Goal: Information Seeking & Learning: Check status

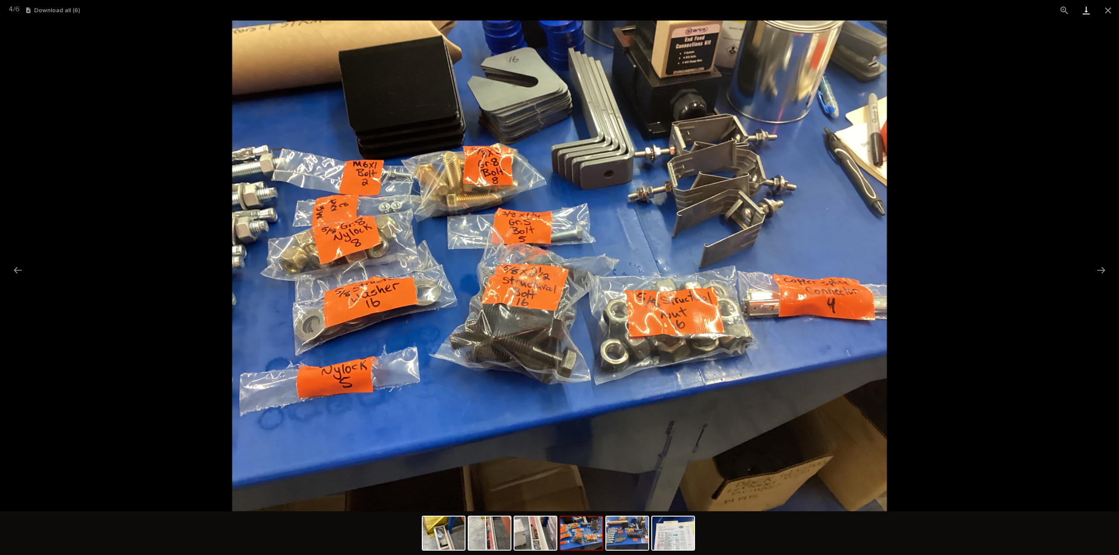
scroll to position [87, 0]
click at [1107, 12] on button "Close gallery" at bounding box center [1108, 10] width 22 height 21
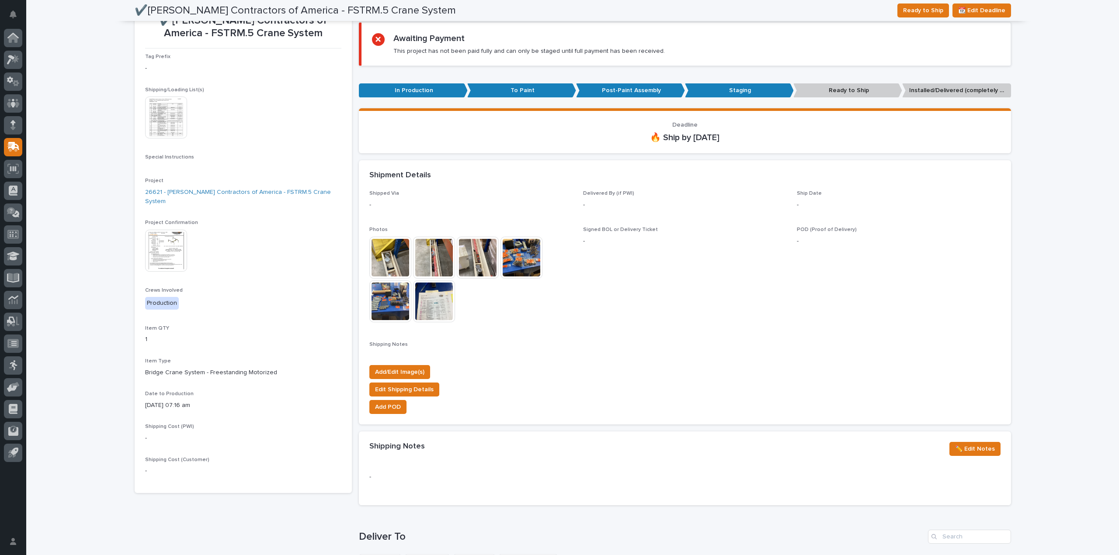
scroll to position [0, 0]
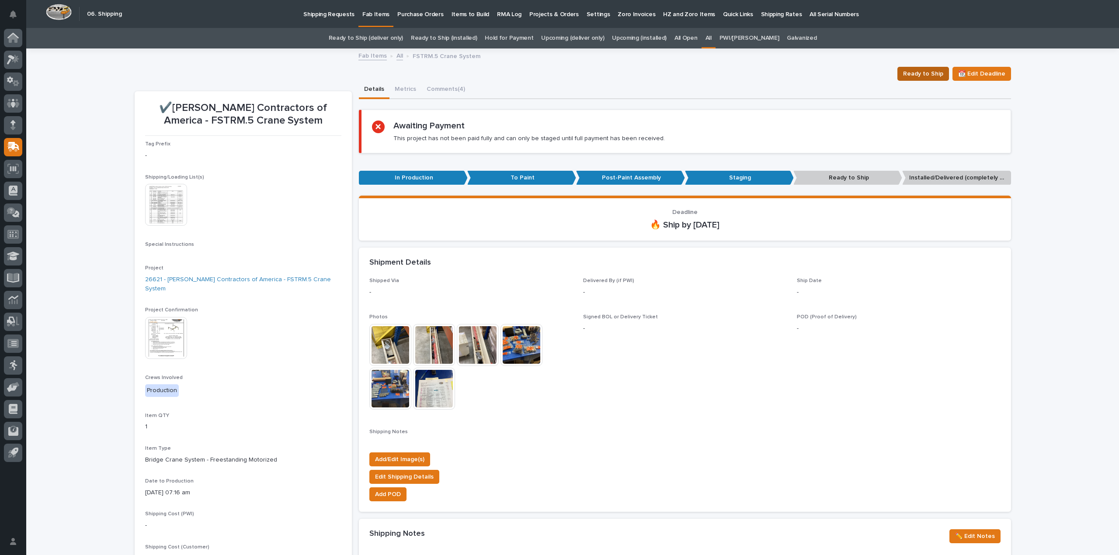
click at [916, 75] on span "Ready to Ship" at bounding box center [923, 74] width 40 height 10
click at [711, 37] on link "All" at bounding box center [708, 38] width 6 height 21
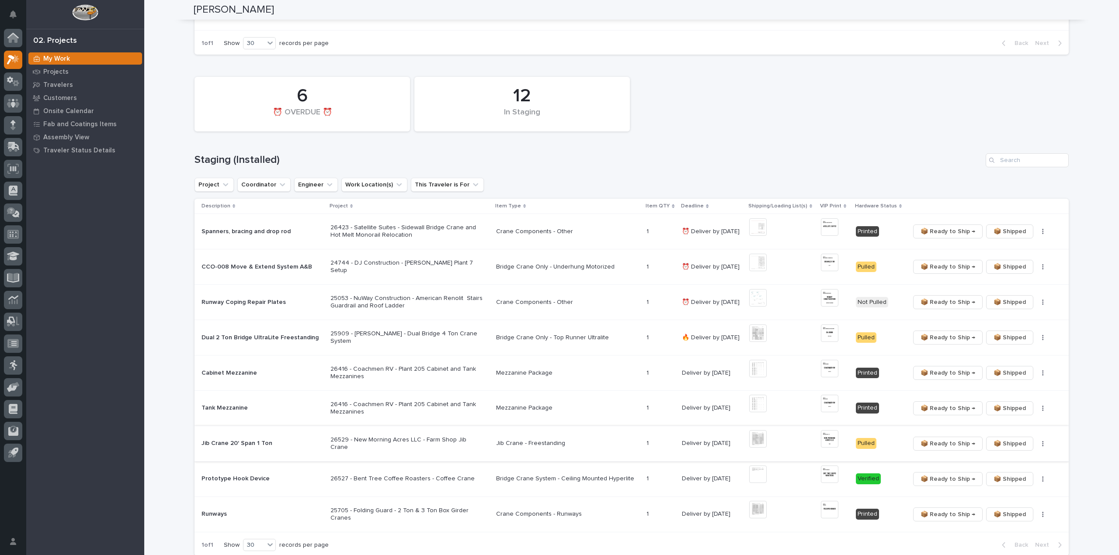
scroll to position [350, 0]
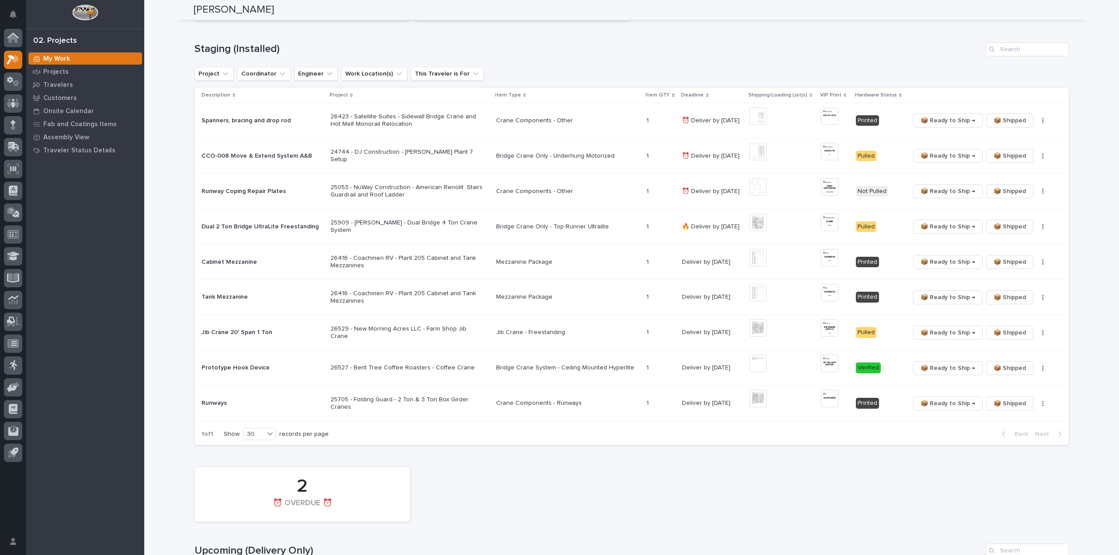
click at [419, 121] on p "26423 - Satellite Suites - Sidewall Bridge Crane and Hot Melt Monorail Relocati…" at bounding box center [406, 120] width 153 height 15
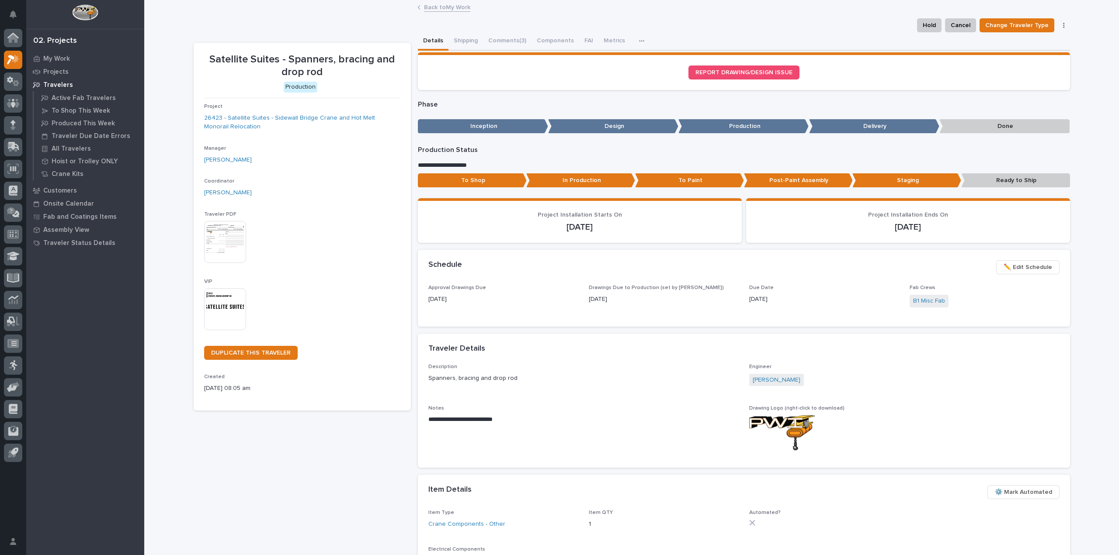
click at [508, 40] on button "Comments (3)" at bounding box center [507, 41] width 49 height 18
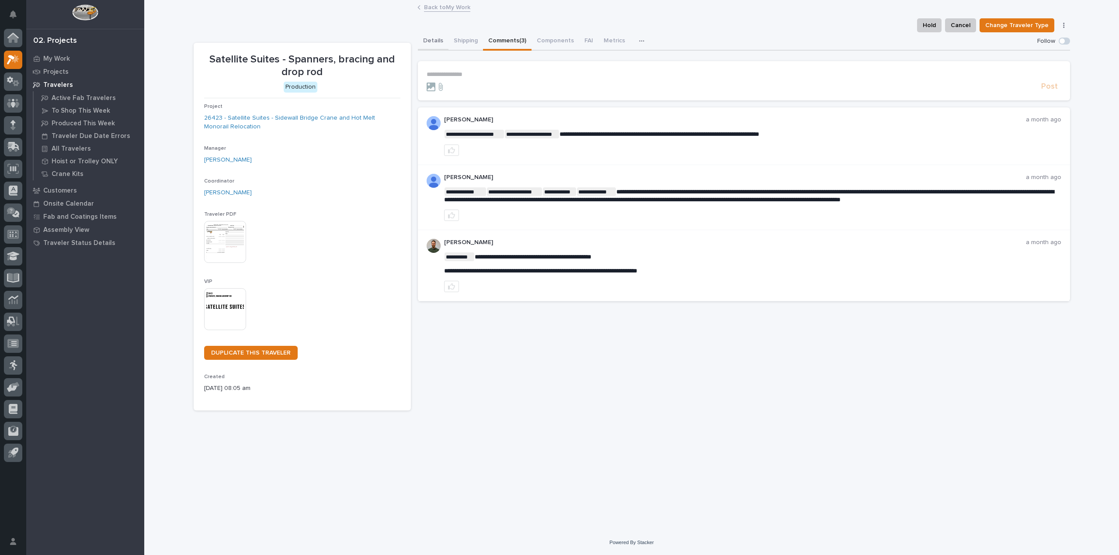
click at [435, 42] on button "Details" at bounding box center [433, 41] width 31 height 18
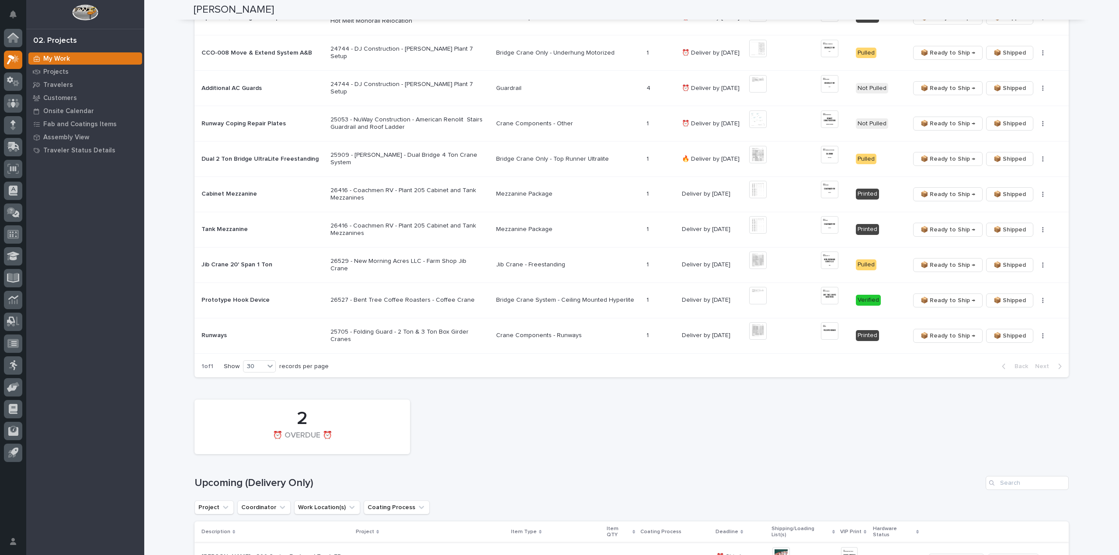
scroll to position [437, 0]
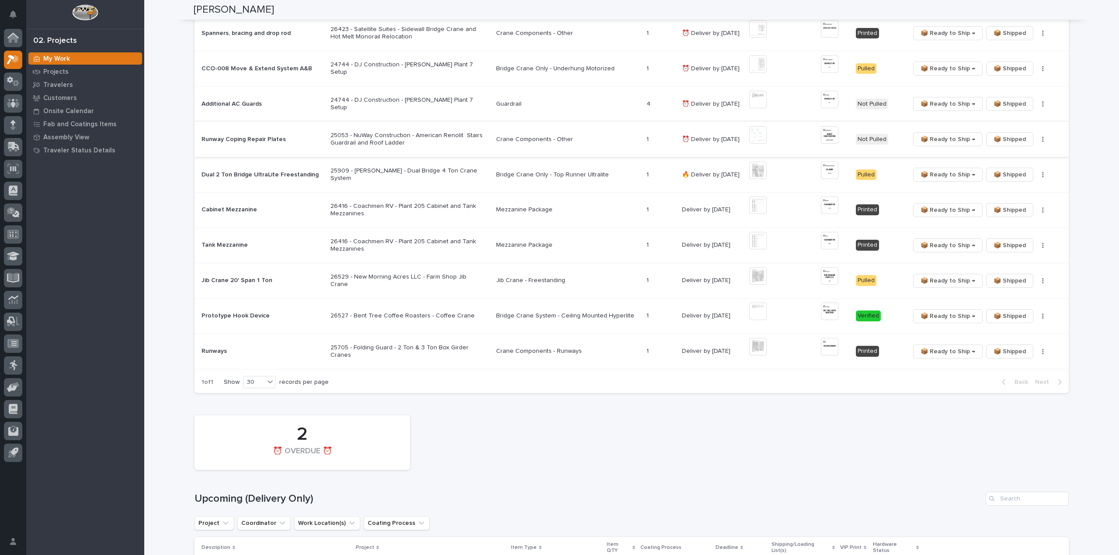
click at [756, 135] on img at bounding box center [757, 134] width 17 height 17
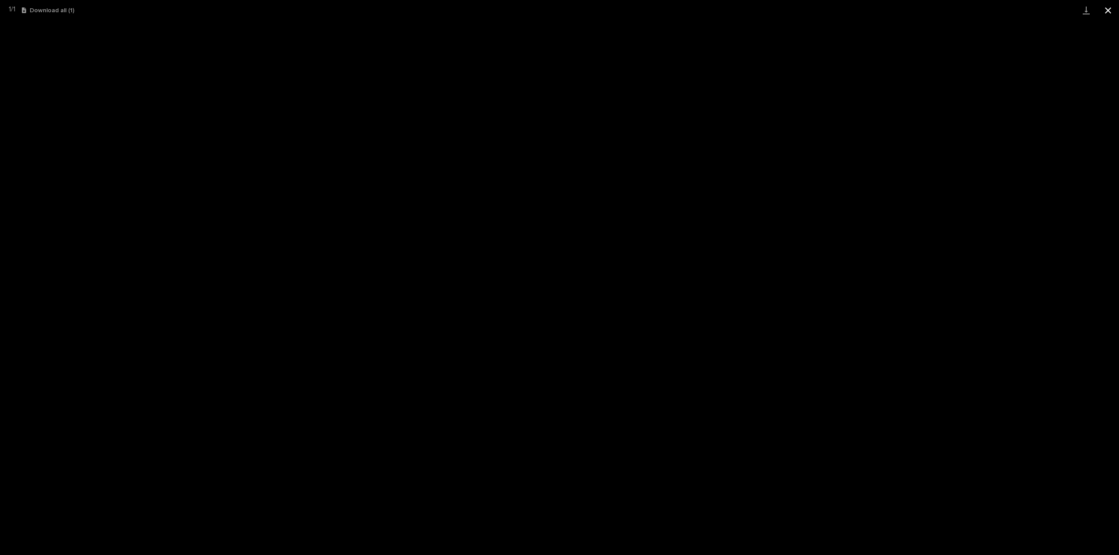
click at [1108, 12] on button "Close gallery" at bounding box center [1108, 10] width 22 height 21
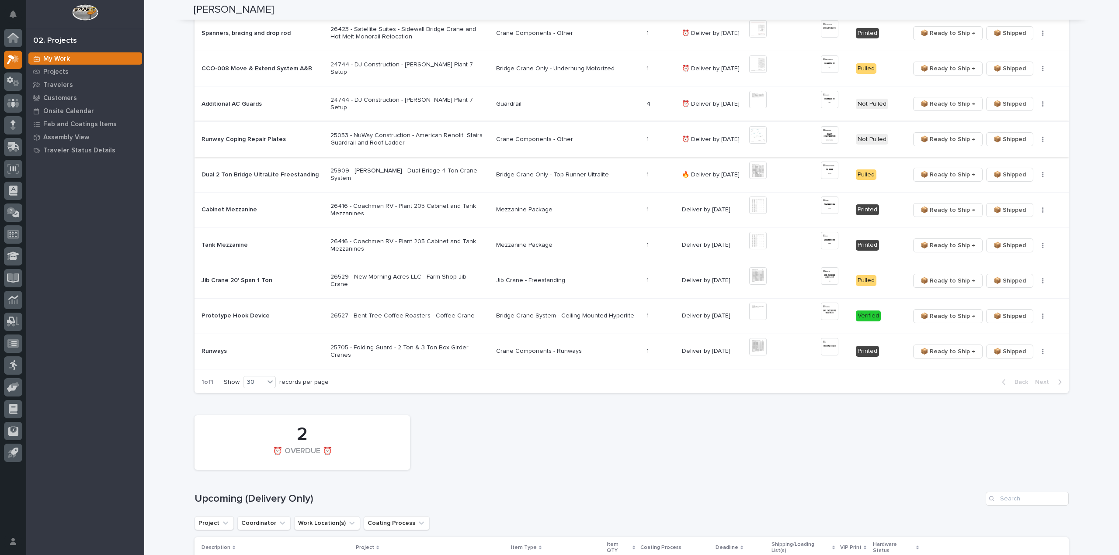
click at [932, 139] on span "📦 Ready to Ship →" at bounding box center [947, 139] width 55 height 10
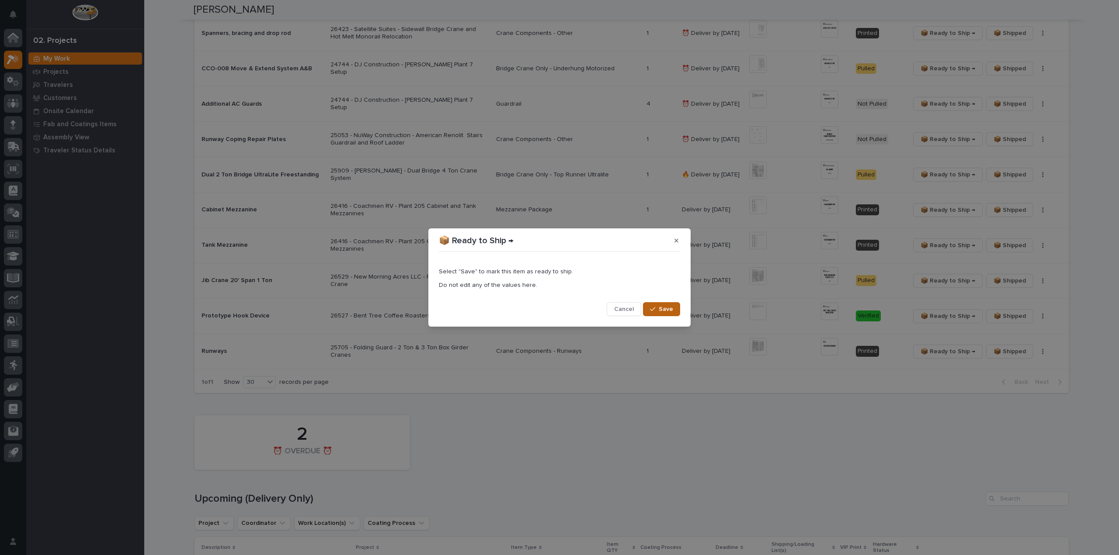
click at [656, 309] on div "button" at bounding box center [654, 309] width 9 height 6
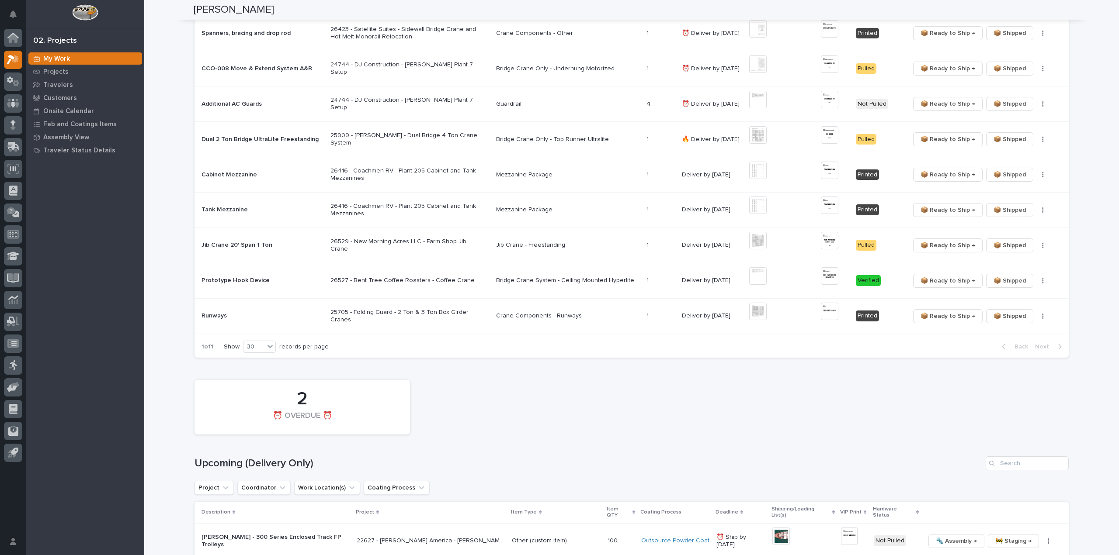
scroll to position [419, 0]
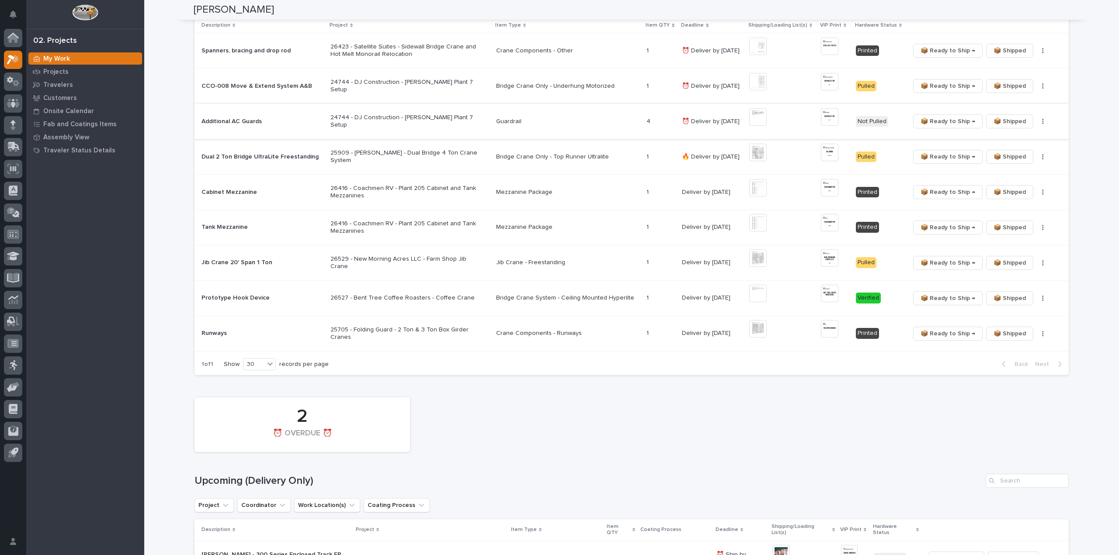
click at [760, 118] on img at bounding box center [757, 116] width 17 height 17
click at [754, 121] on img at bounding box center [757, 116] width 17 height 17
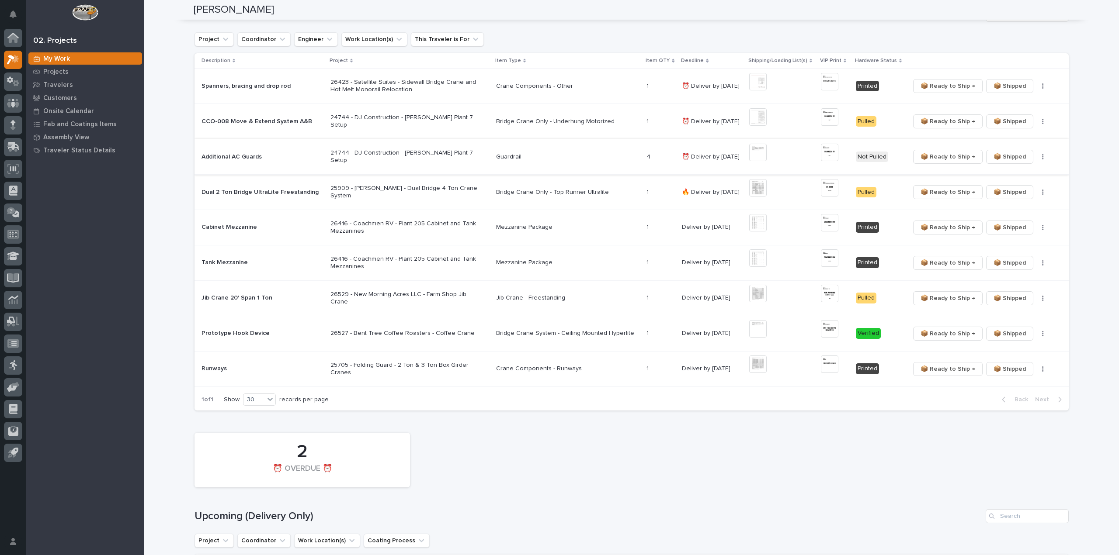
scroll to position [437, 0]
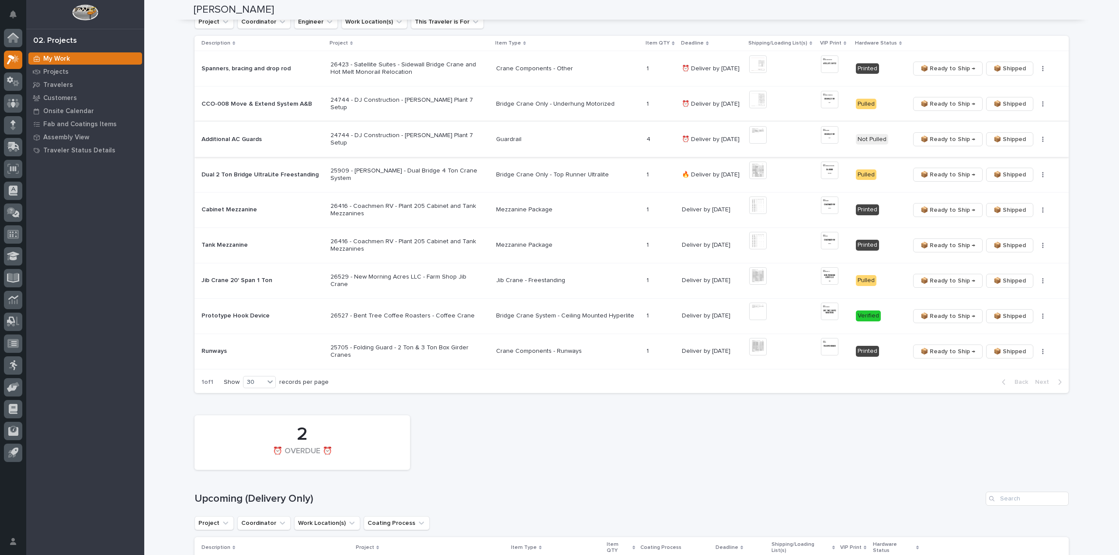
click at [1037, 139] on button "button" at bounding box center [1042, 139] width 12 height 6
click at [1021, 171] on button "🔩 Hardware" at bounding box center [1012, 170] width 58 height 14
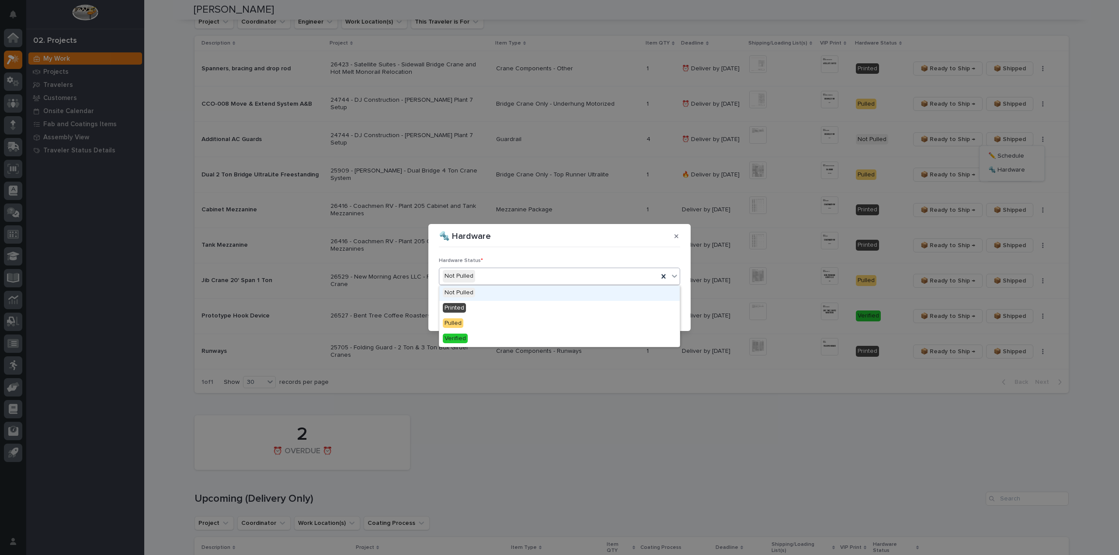
click at [499, 280] on div "Not Pulled" at bounding box center [548, 276] width 219 height 14
click at [480, 323] on div "Pulled" at bounding box center [559, 323] width 240 height 15
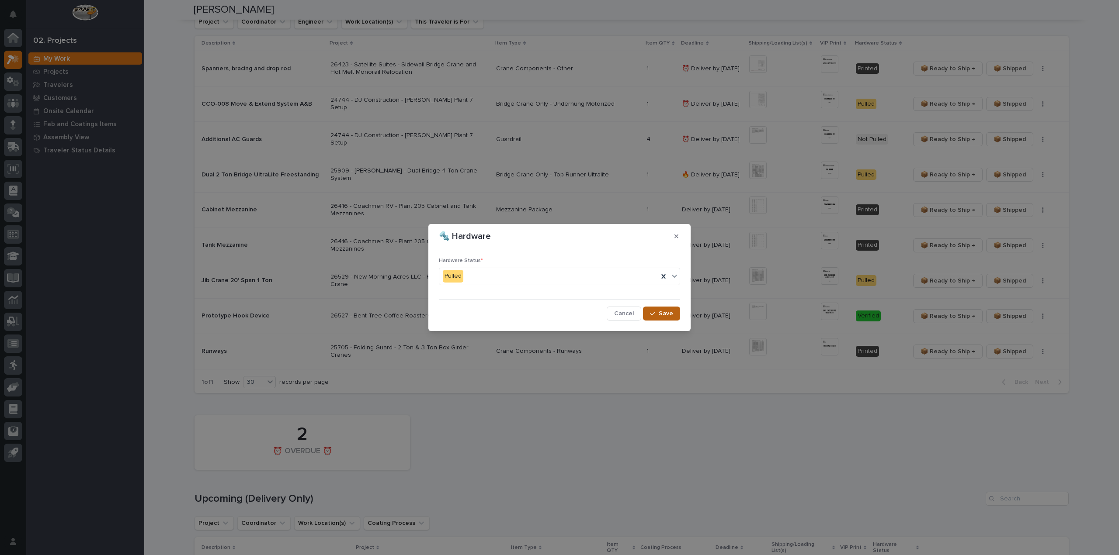
click at [659, 314] on button "Save" at bounding box center [661, 314] width 37 height 14
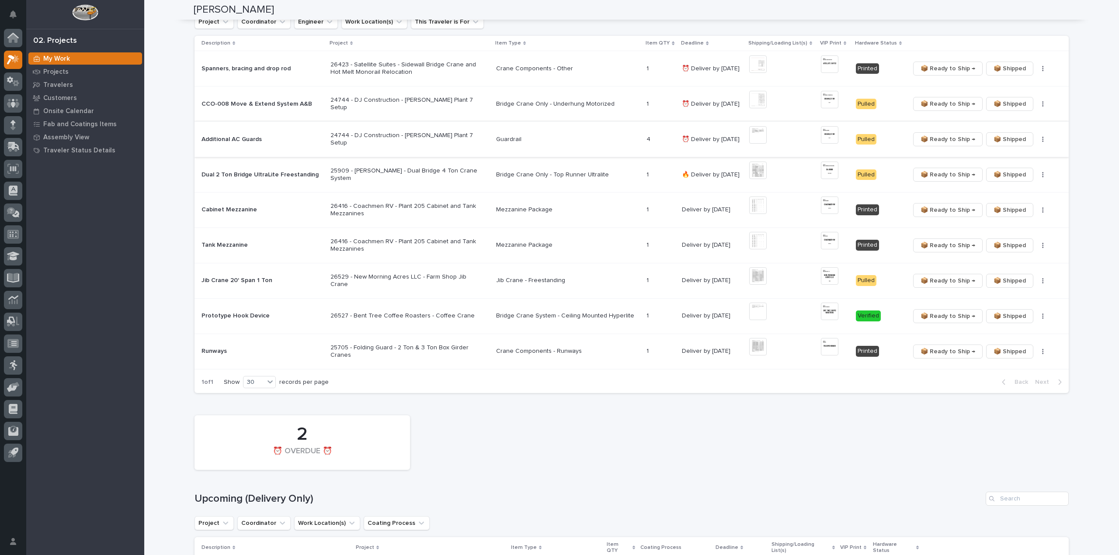
click at [931, 139] on span "📦 Ready to Ship →" at bounding box center [947, 139] width 55 height 10
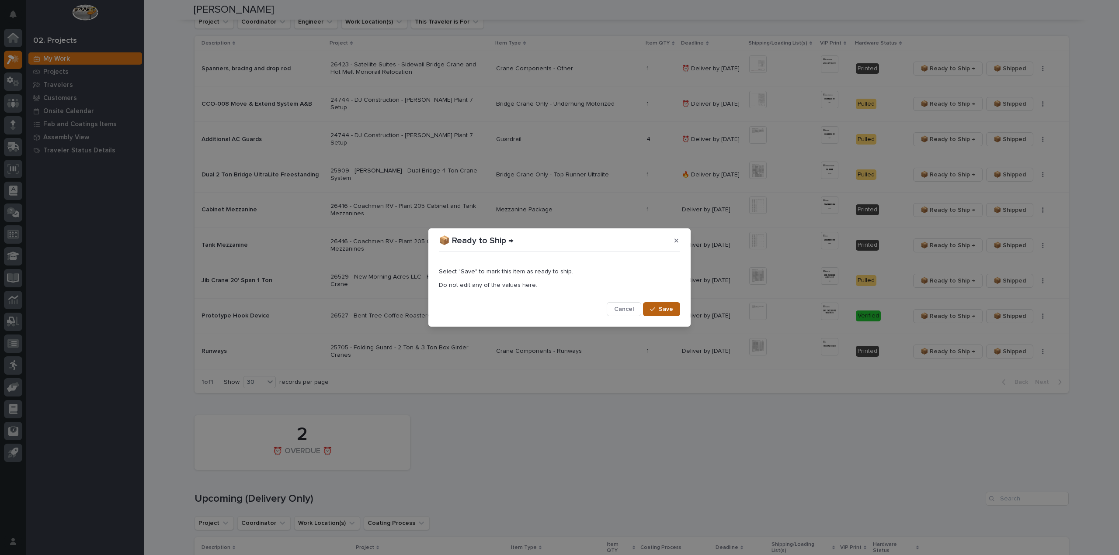
click at [663, 309] on span "Save" at bounding box center [666, 309] width 14 height 8
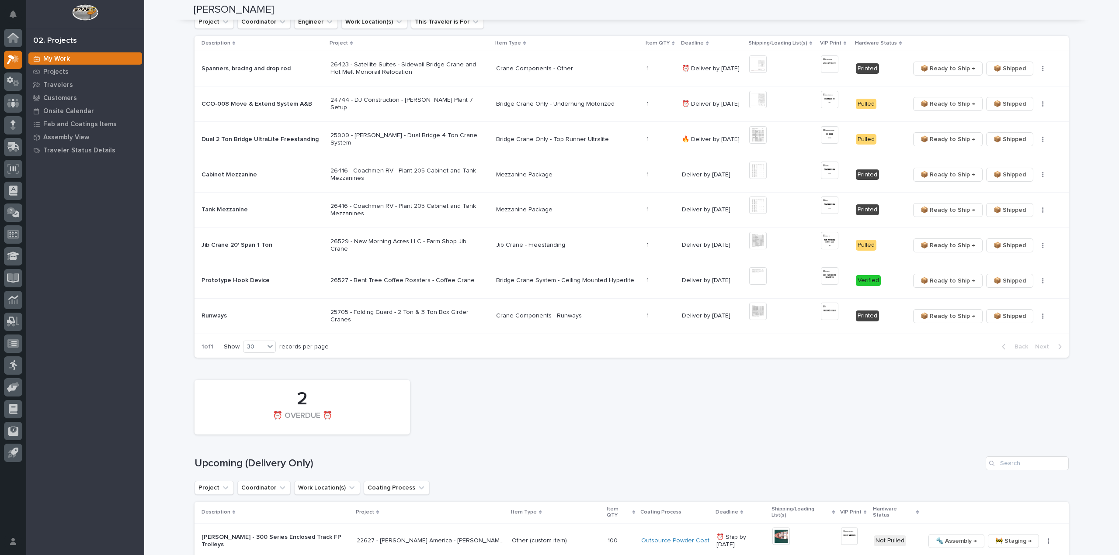
scroll to position [419, 0]
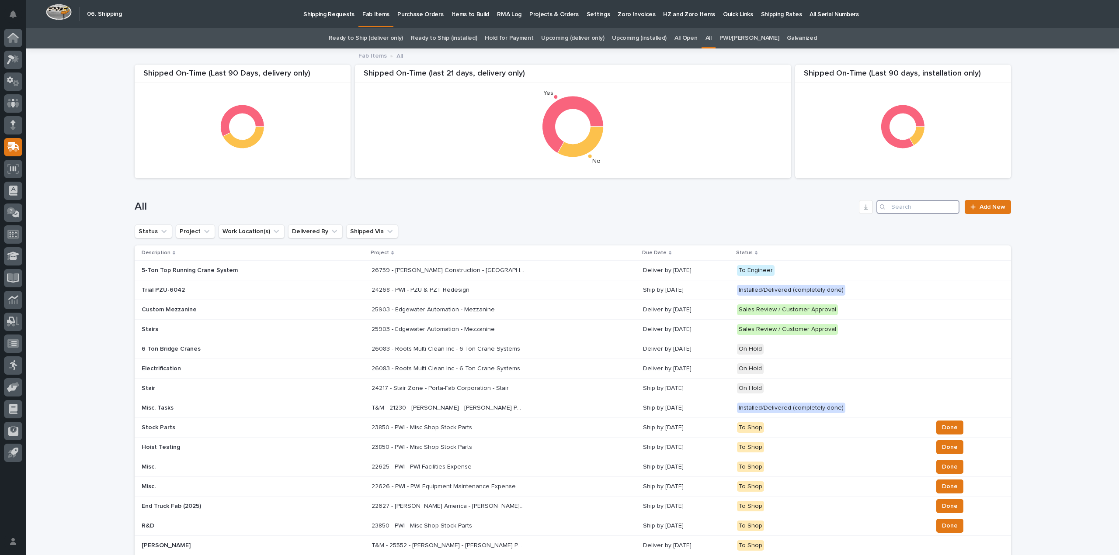
click at [940, 203] on input "Search" at bounding box center [917, 207] width 83 height 14
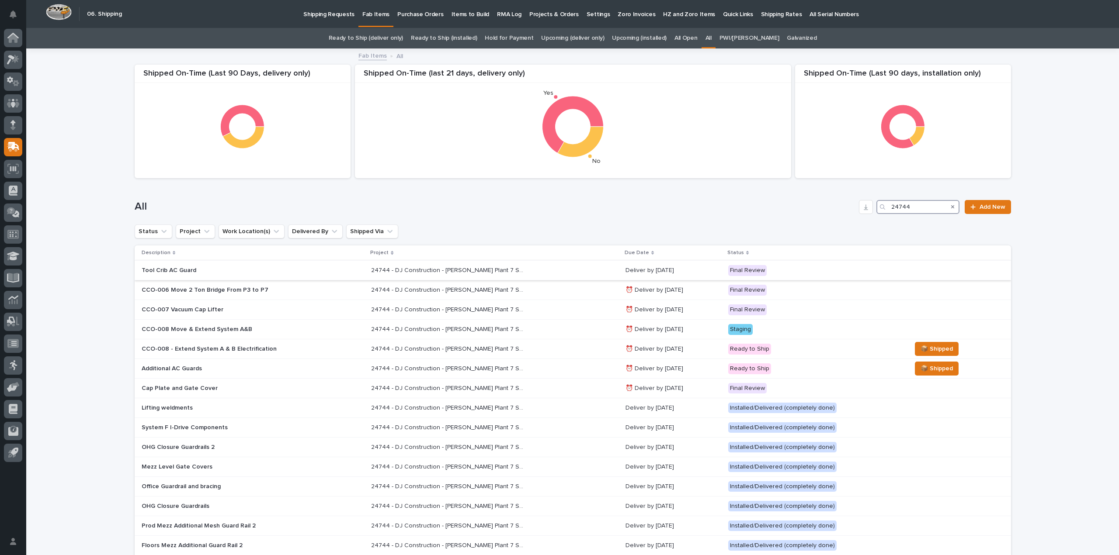
type input "24744"
click at [625, 271] on p "Deliver by [DATE]" at bounding box center [673, 270] width 96 height 7
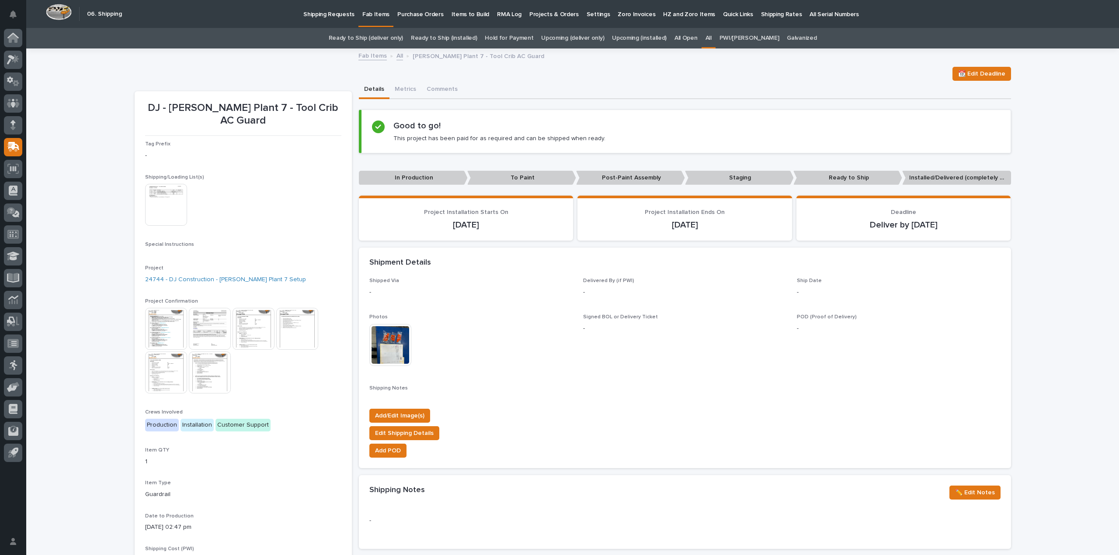
click at [381, 357] on img at bounding box center [390, 345] width 42 height 42
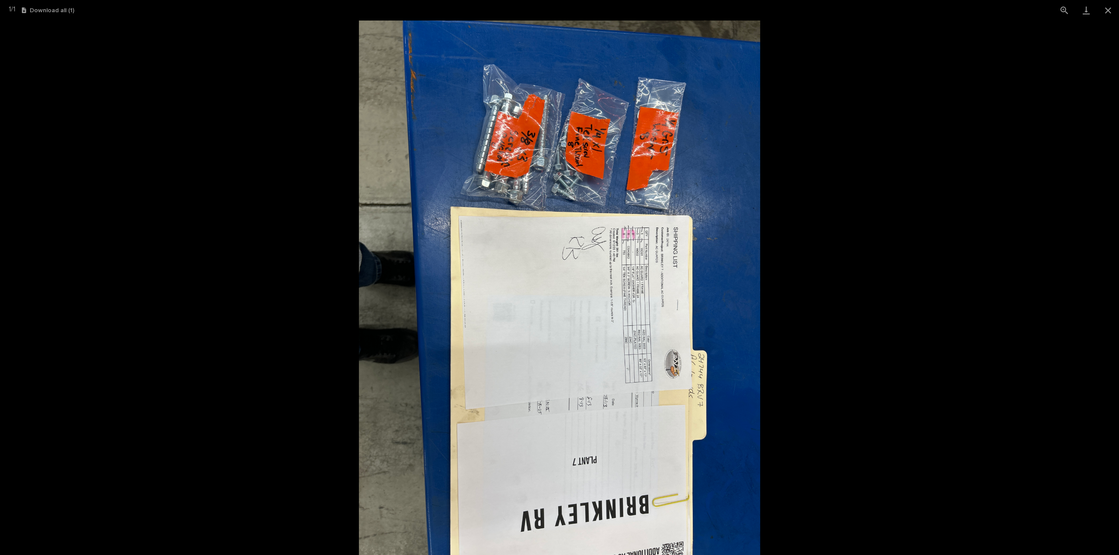
click at [608, 338] on img at bounding box center [559, 288] width 401 height 535
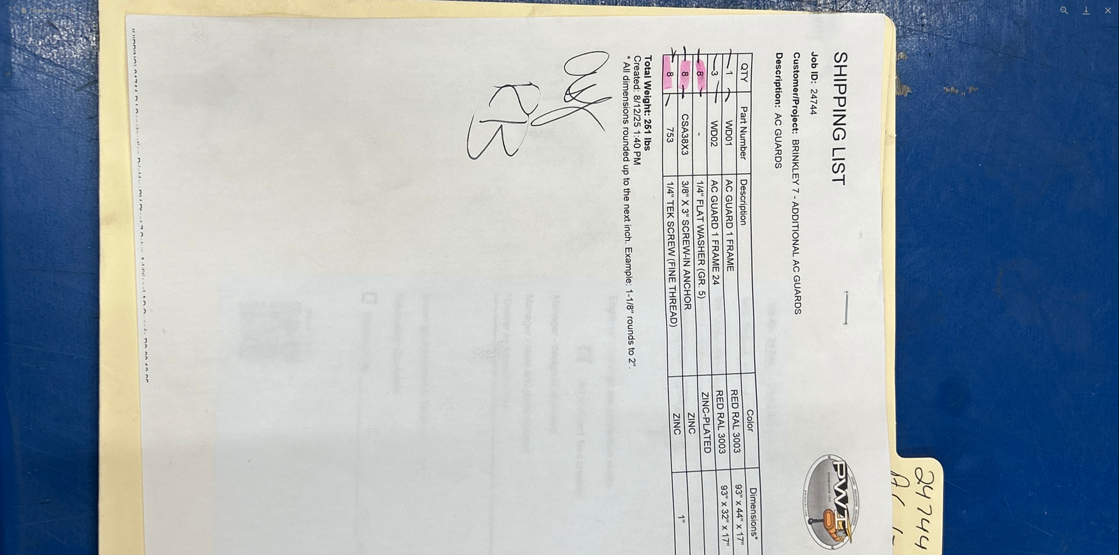
drag, startPoint x: 593, startPoint y: 275, endPoint x: 590, endPoint y: 354, distance: 78.7
click at [590, 354] on img at bounding box center [457, 252] width 1321 height 1762
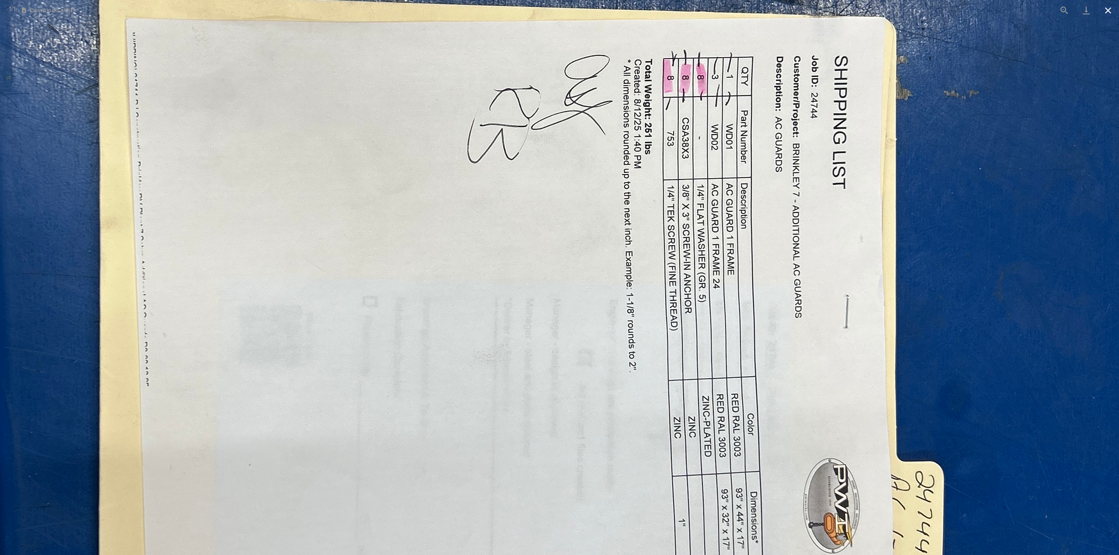
click at [1109, 13] on button "Close gallery" at bounding box center [1108, 10] width 22 height 21
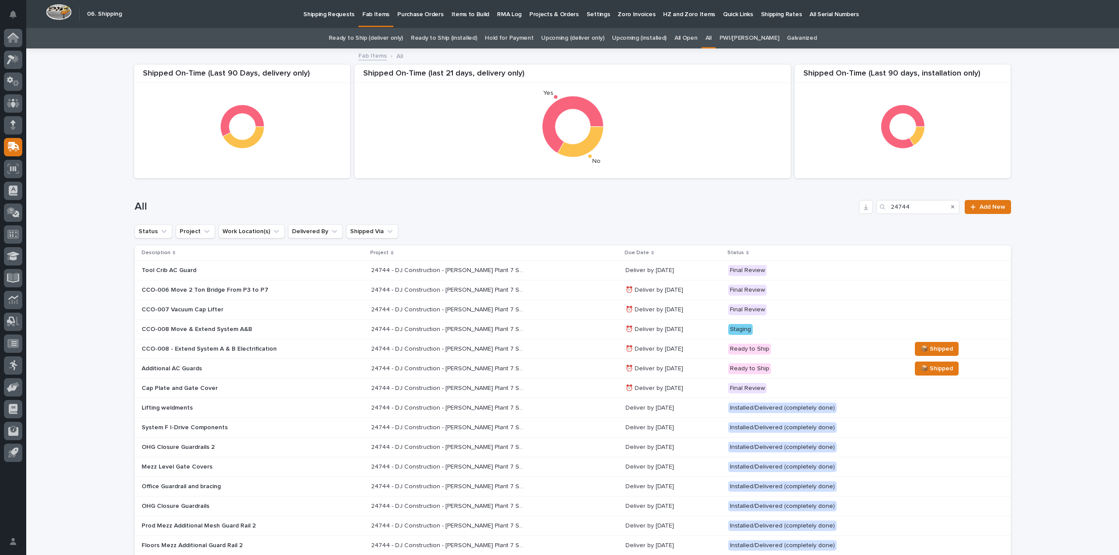
scroll to position [28, 0]
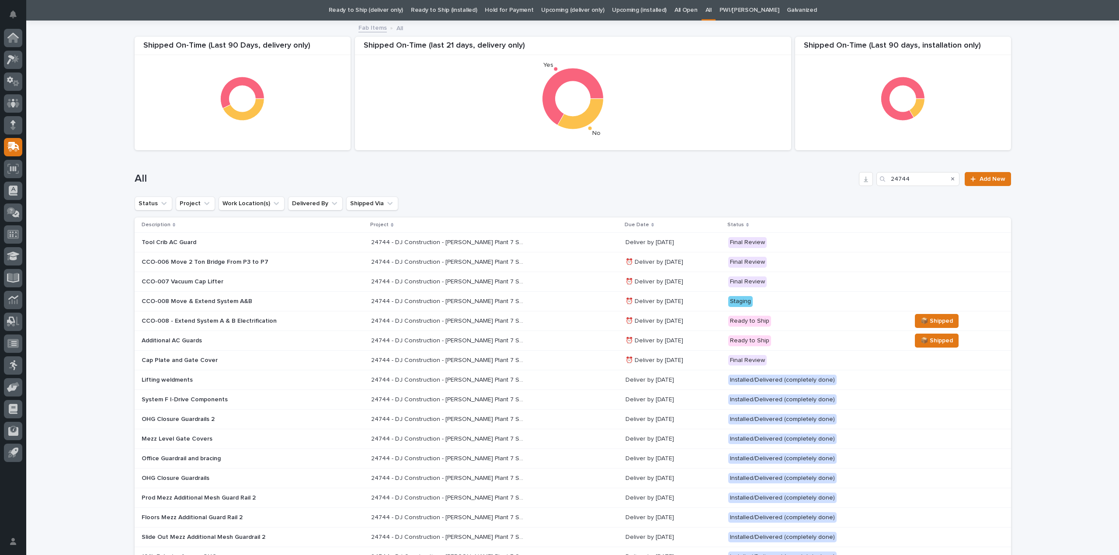
click at [243, 344] on div "Additional AC Guards" at bounding box center [253, 341] width 223 height 14
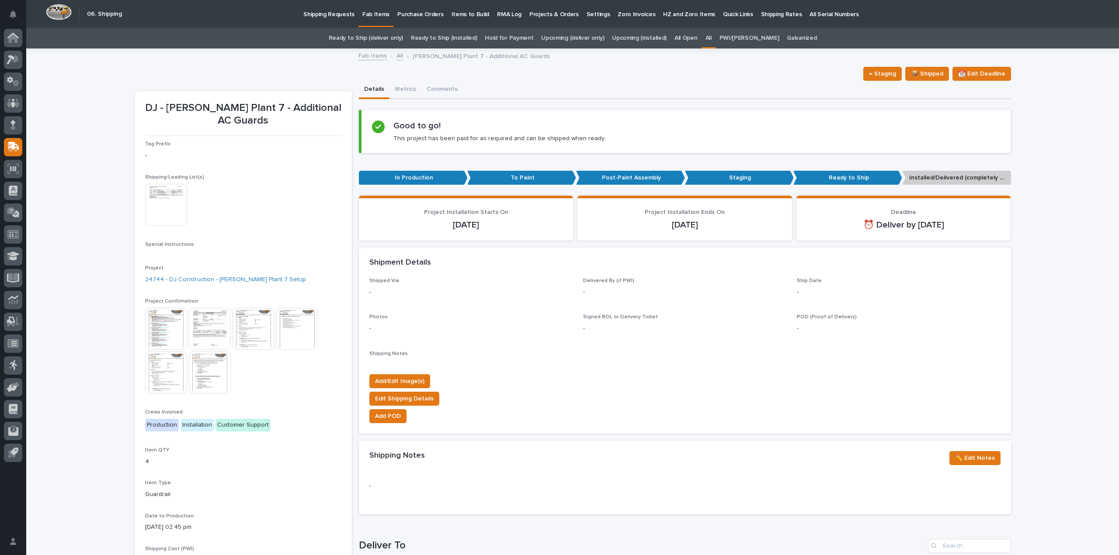
click at [149, 214] on img at bounding box center [166, 205] width 42 height 42
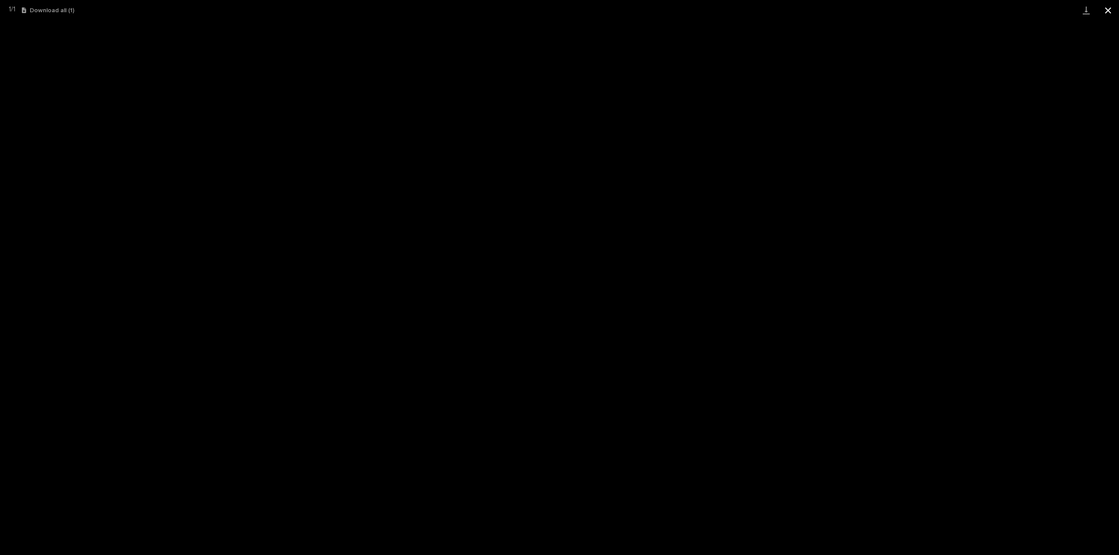
click at [1110, 8] on button "Close gallery" at bounding box center [1108, 10] width 22 height 21
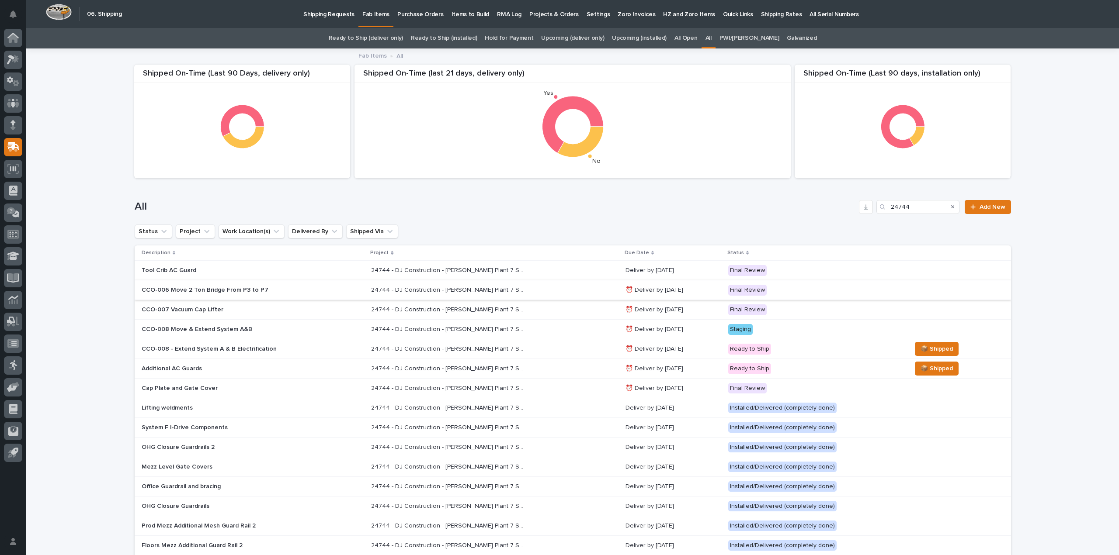
scroll to position [28, 0]
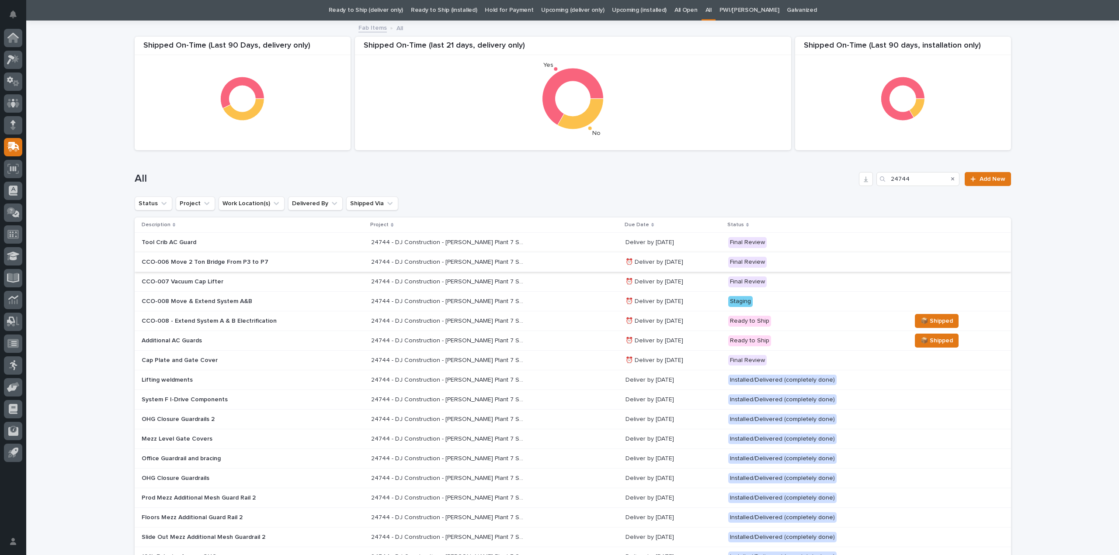
click at [201, 244] on p "Tool Crib AC Guard" at bounding box center [218, 242] width 153 height 7
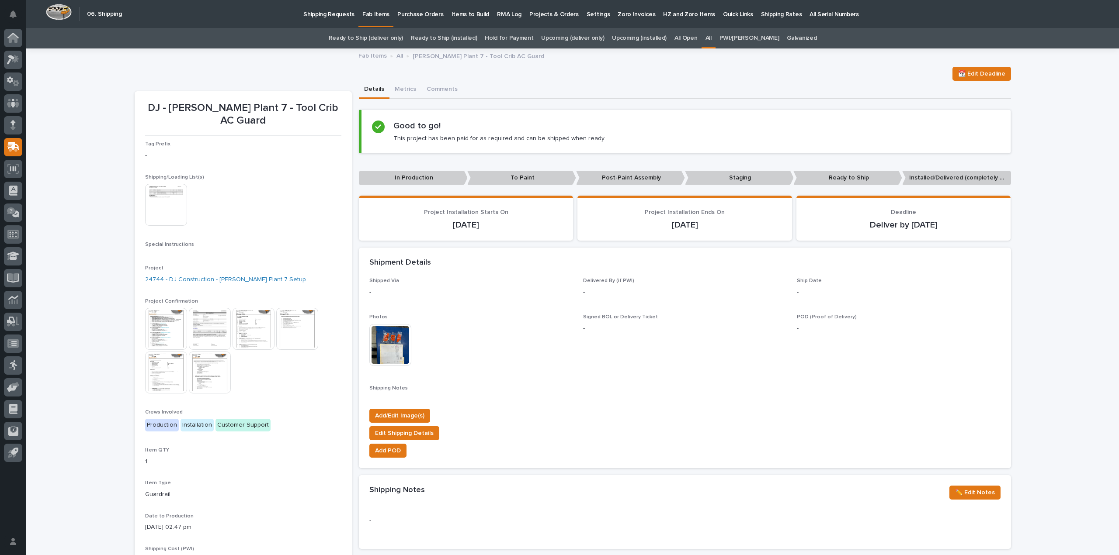
scroll to position [28, 0]
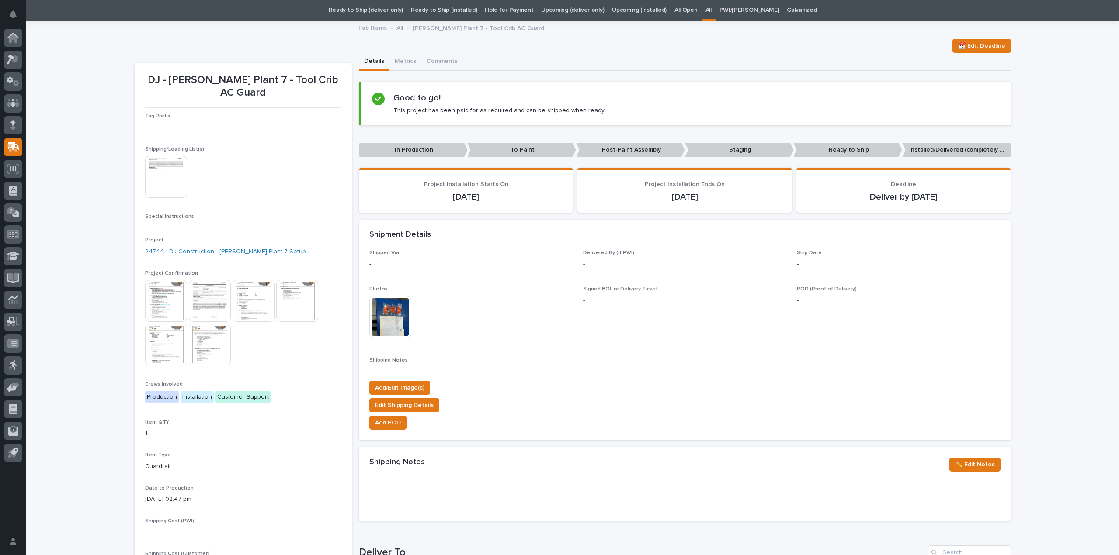
click at [388, 326] on img at bounding box center [390, 317] width 42 height 42
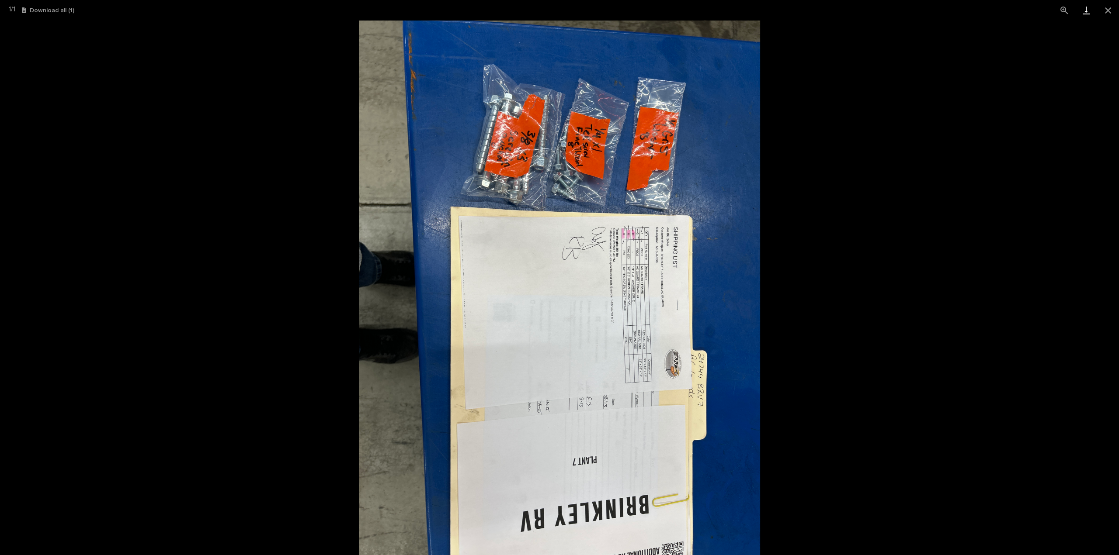
click at [1085, 13] on link "Download" at bounding box center [1086, 10] width 22 height 21
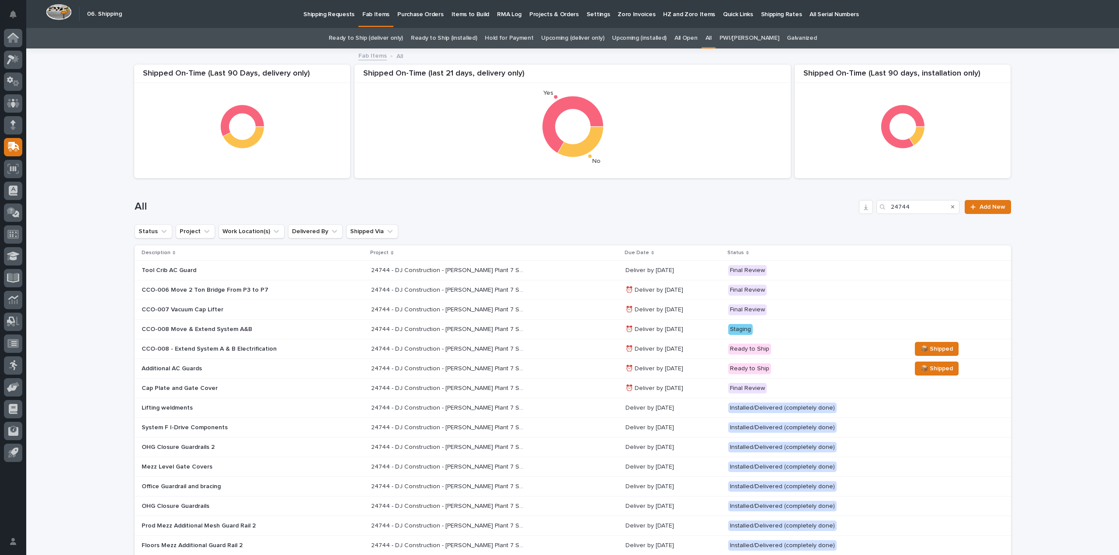
scroll to position [28, 0]
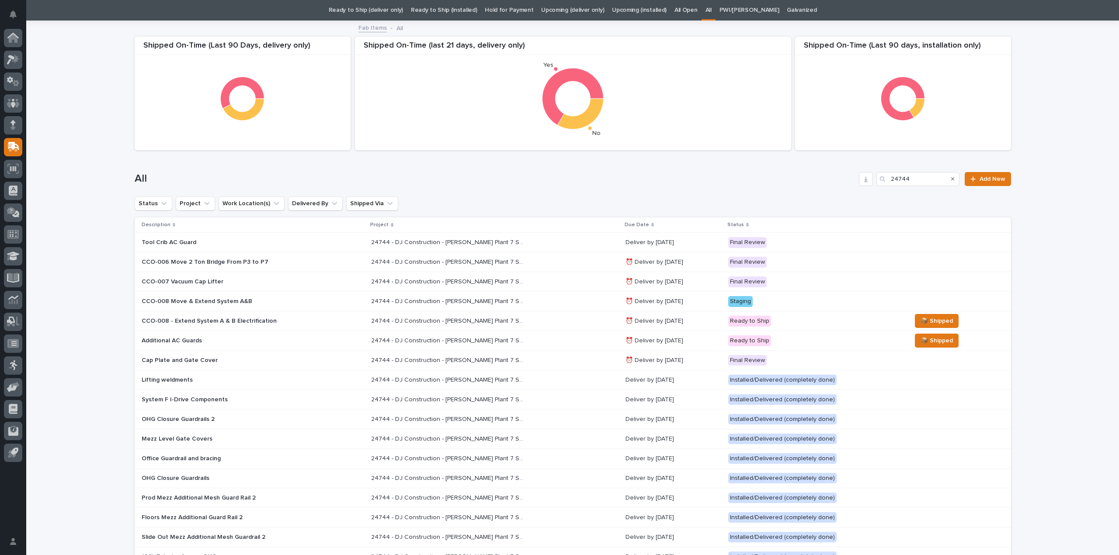
click at [401, 340] on p "24744 - DJ Construction - [PERSON_NAME] Plant 7 Setup" at bounding box center [448, 340] width 155 height 9
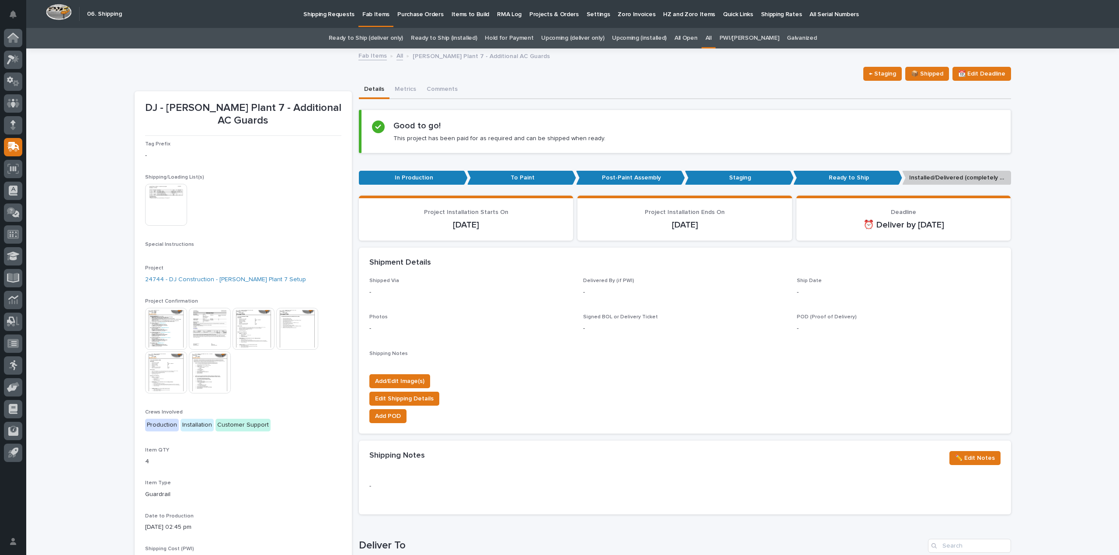
scroll to position [28, 0]
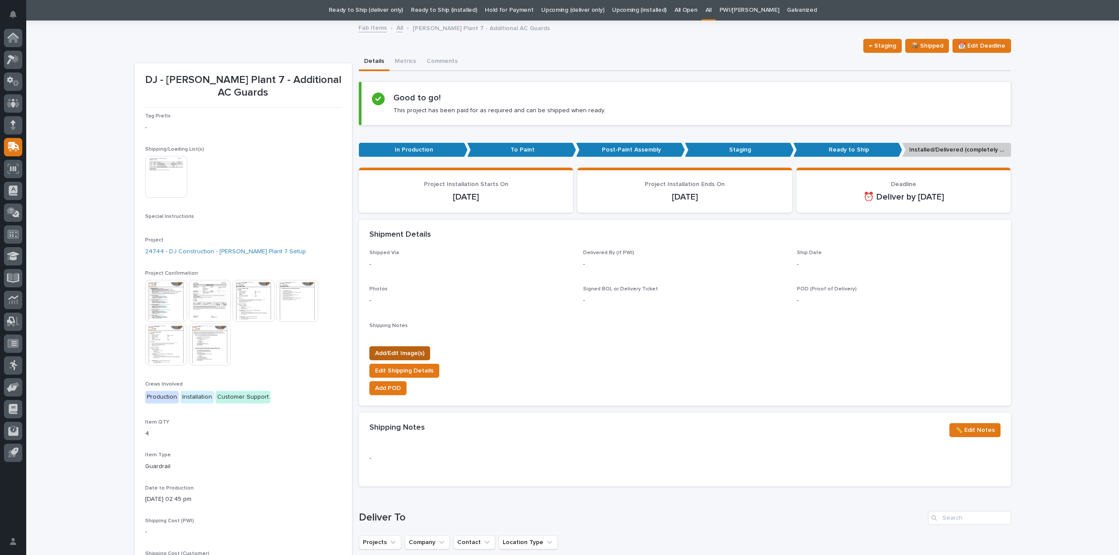
click at [383, 355] on span "Add/Edit Image(s)" at bounding box center [399, 353] width 49 height 10
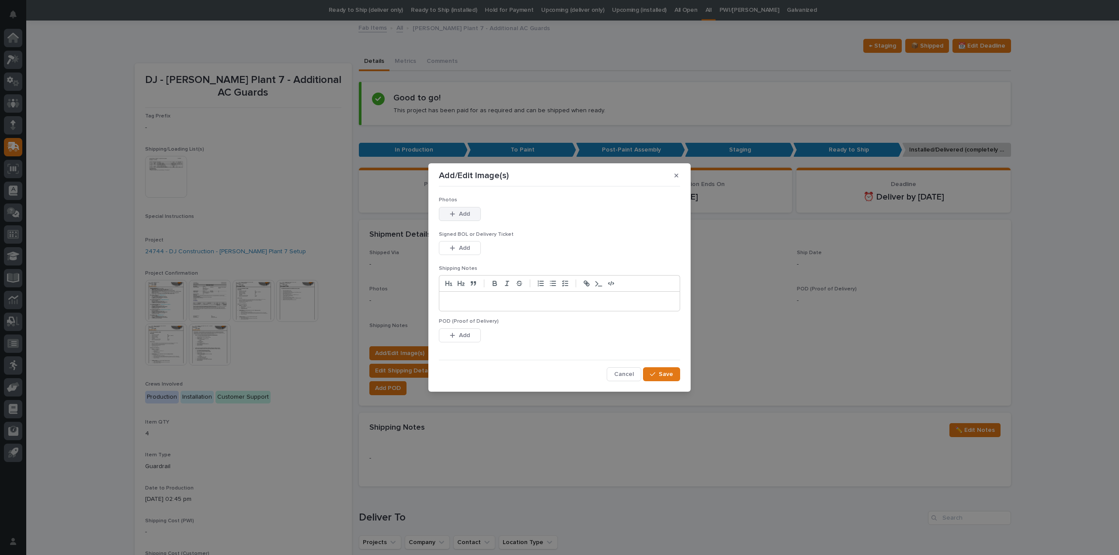
click at [464, 213] on span "Add" at bounding box center [464, 214] width 11 height 8
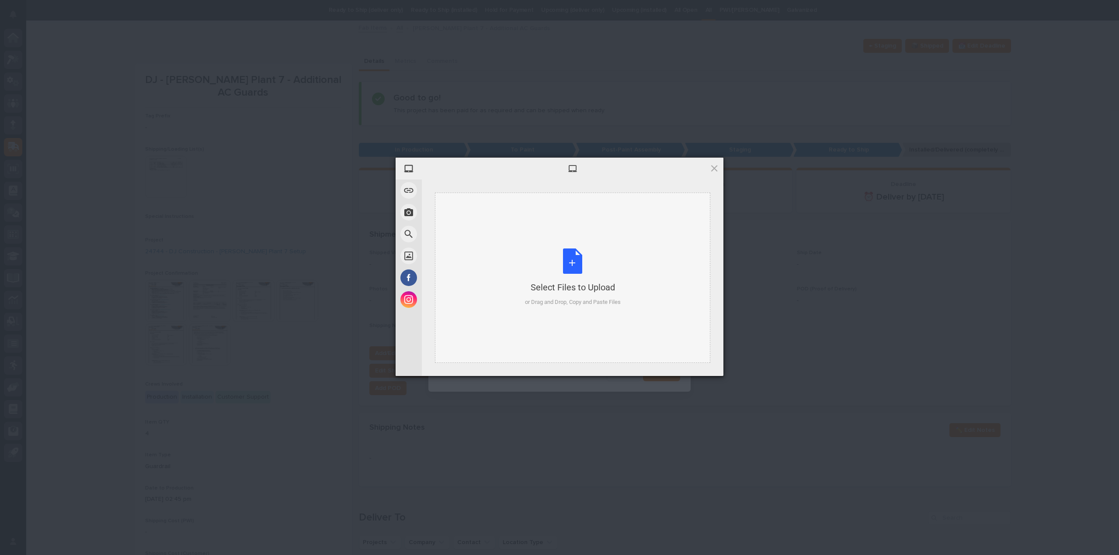
click at [566, 269] on div "Select Files to Upload or Drag and Drop, Copy and Paste Files" at bounding box center [573, 278] width 96 height 58
click at [705, 365] on span "Upload 1" at bounding box center [696, 364] width 17 height 7
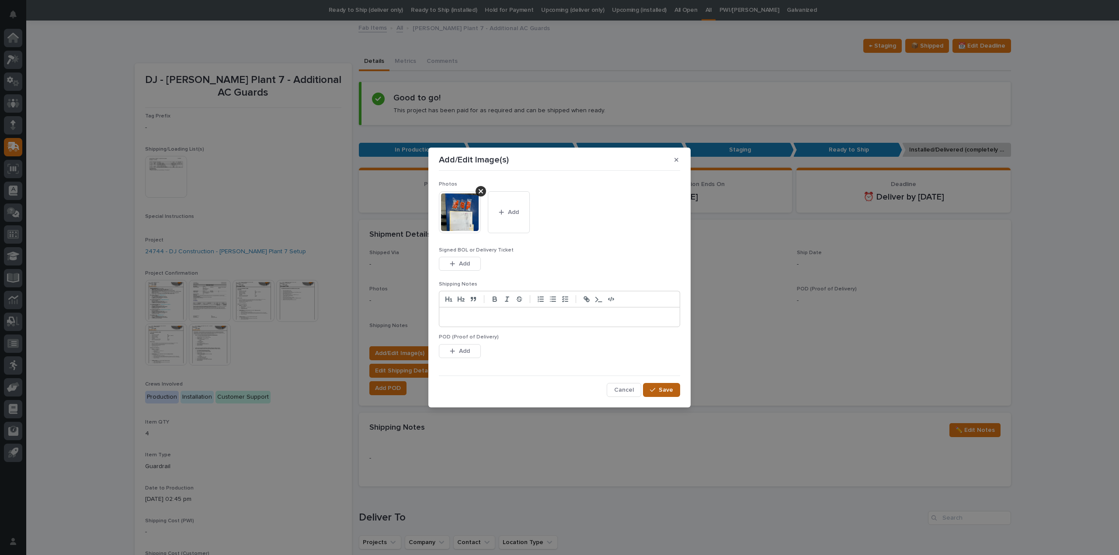
click at [649, 389] on button "Save" at bounding box center [661, 390] width 37 height 14
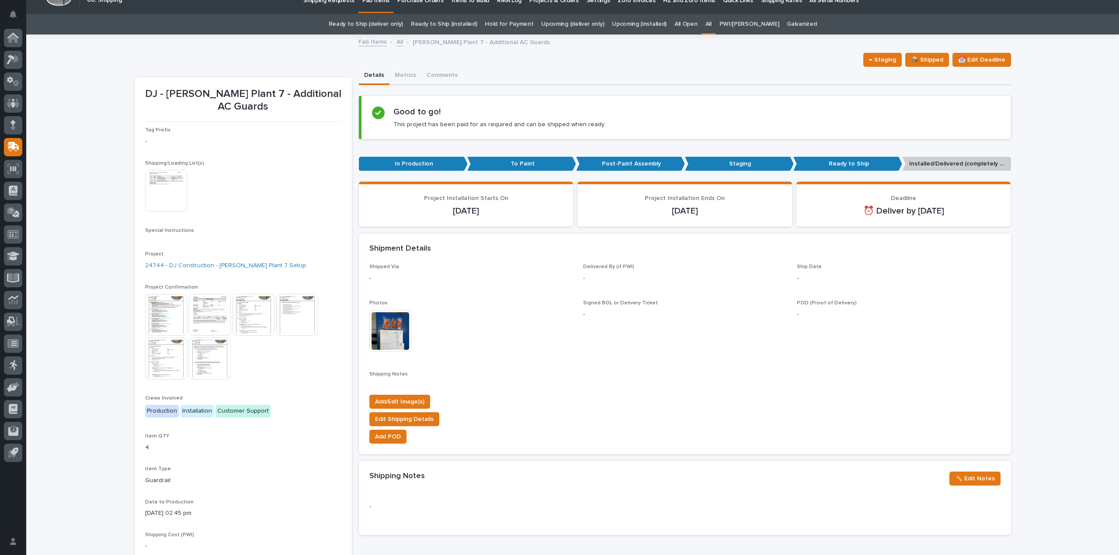
scroll to position [0, 0]
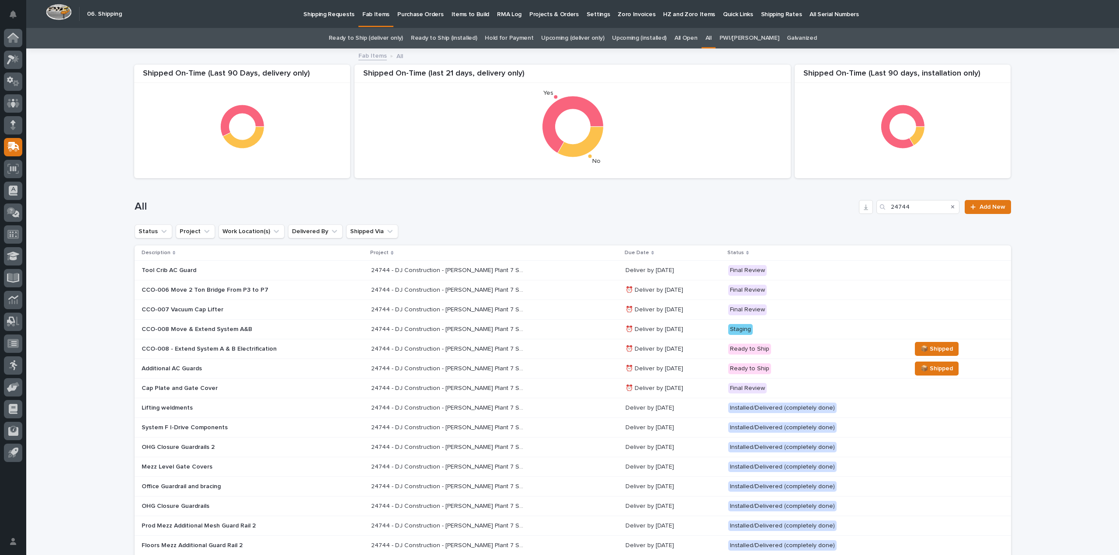
scroll to position [28, 0]
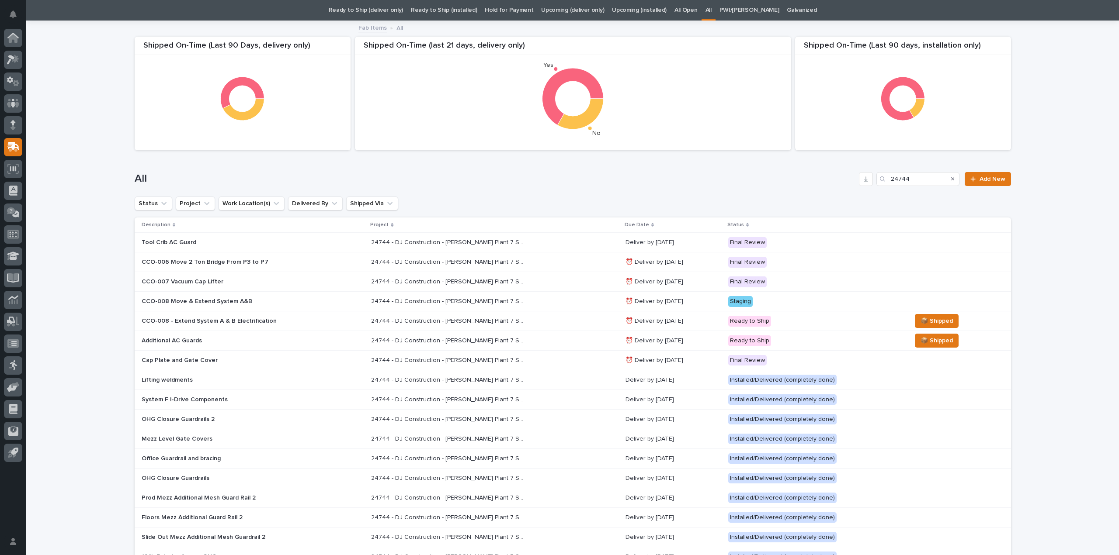
click at [172, 246] on p "Tool Crib AC Guard" at bounding box center [218, 242] width 153 height 7
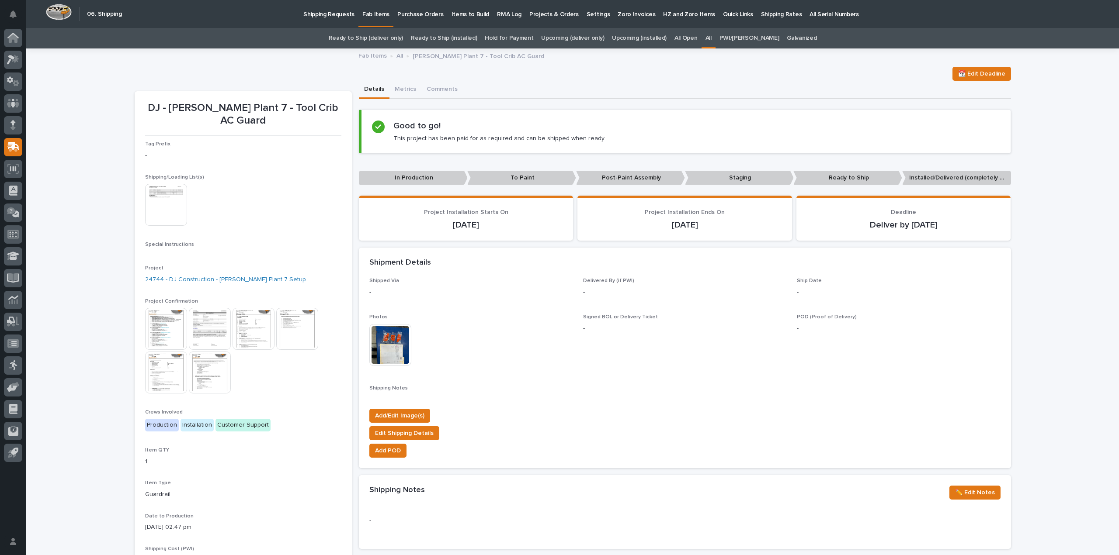
scroll to position [28, 0]
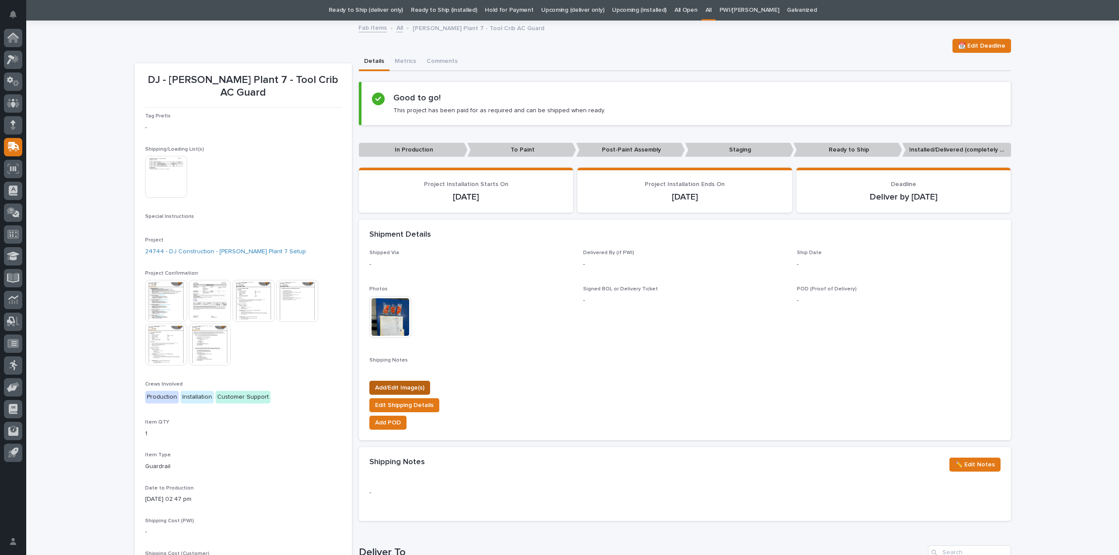
click at [399, 388] on span "Add/Edit Image(s)" at bounding box center [399, 388] width 49 height 10
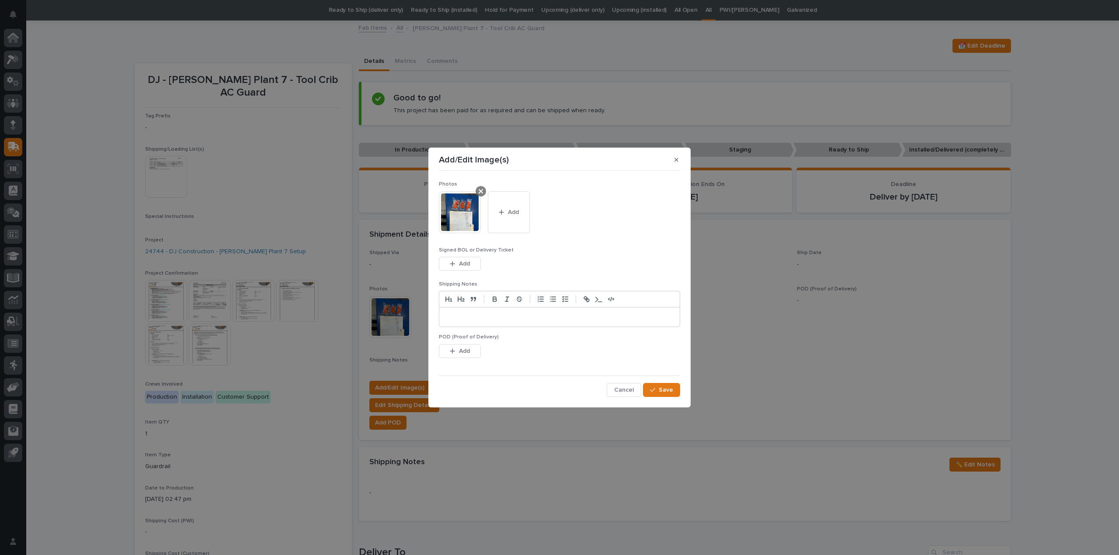
click at [478, 190] on icon at bounding box center [480, 191] width 4 height 4
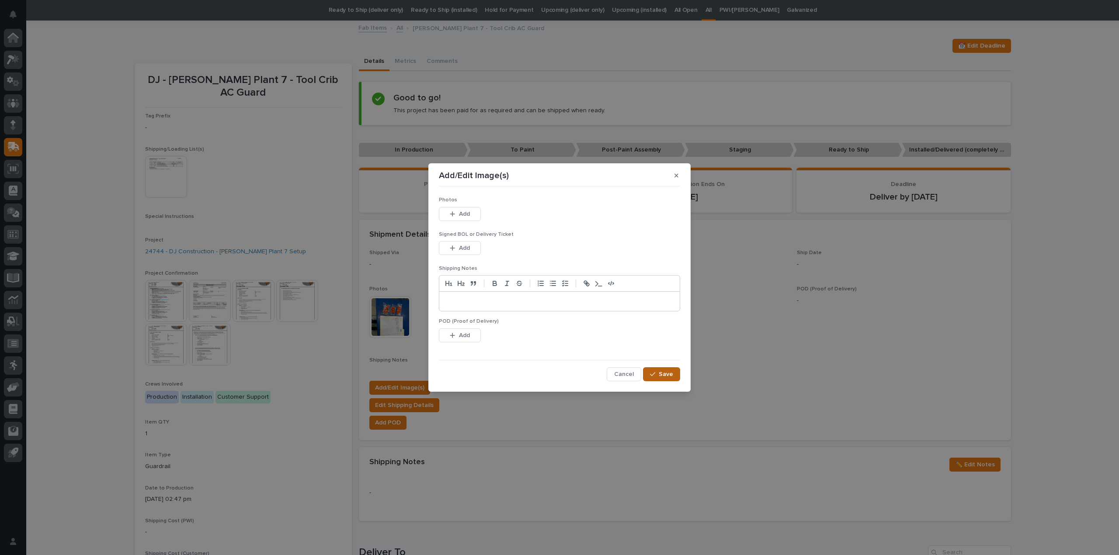
click at [662, 374] on span "Save" at bounding box center [666, 375] width 14 height 8
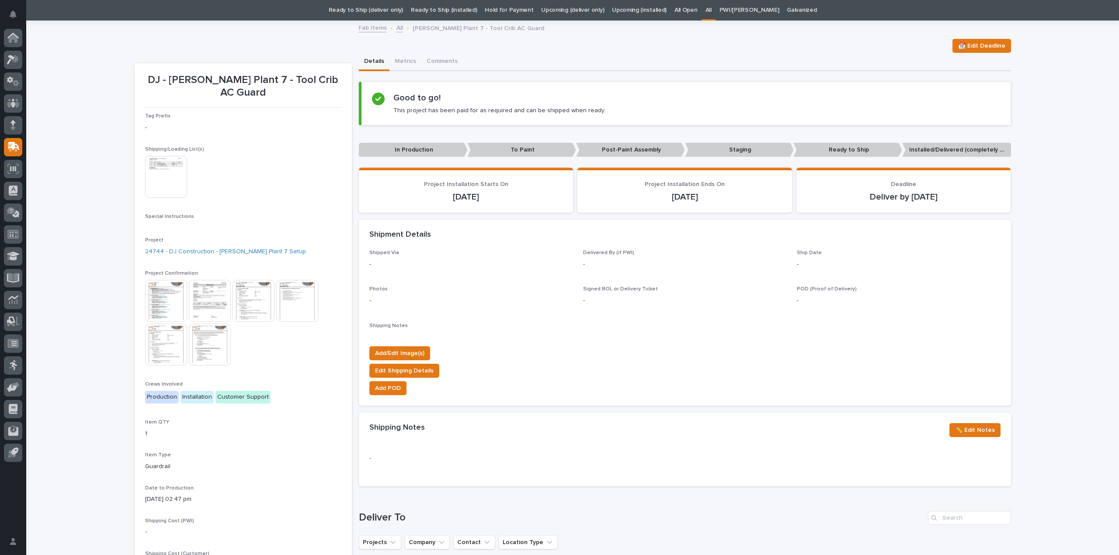
click at [160, 173] on img at bounding box center [166, 177] width 42 height 42
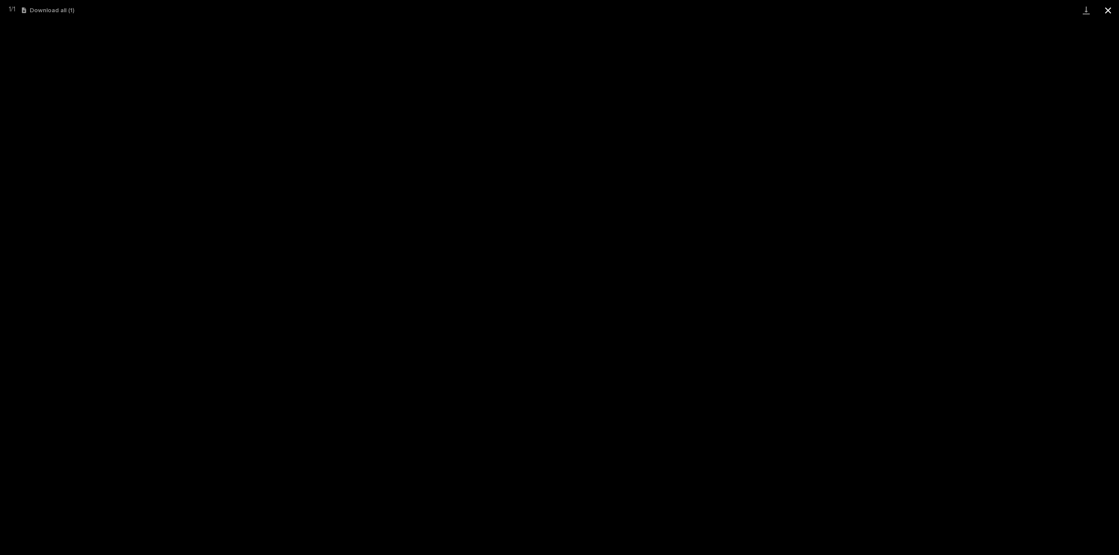
click at [1108, 8] on button "Close gallery" at bounding box center [1108, 10] width 22 height 21
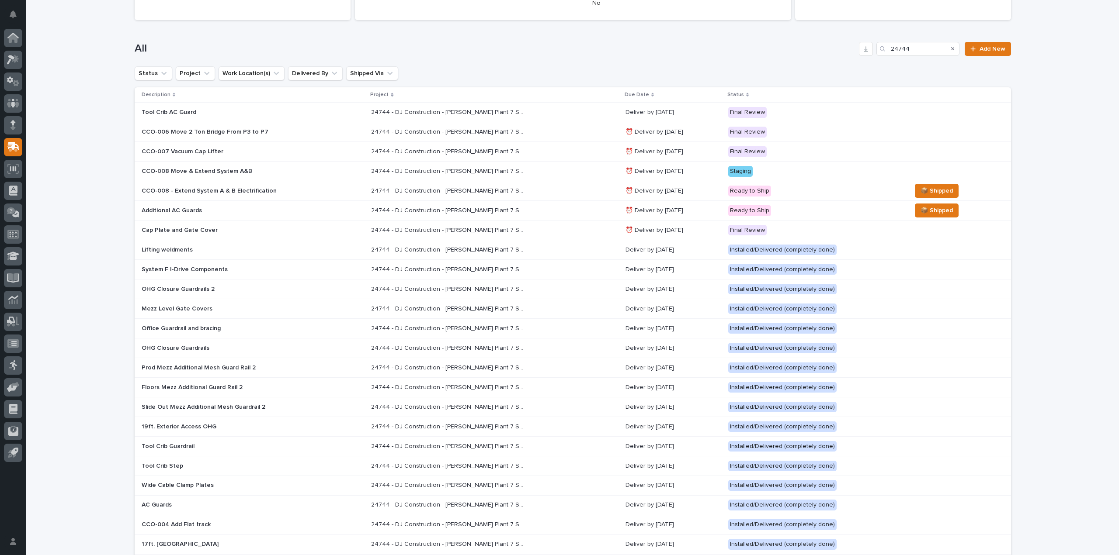
scroll to position [203, 0]
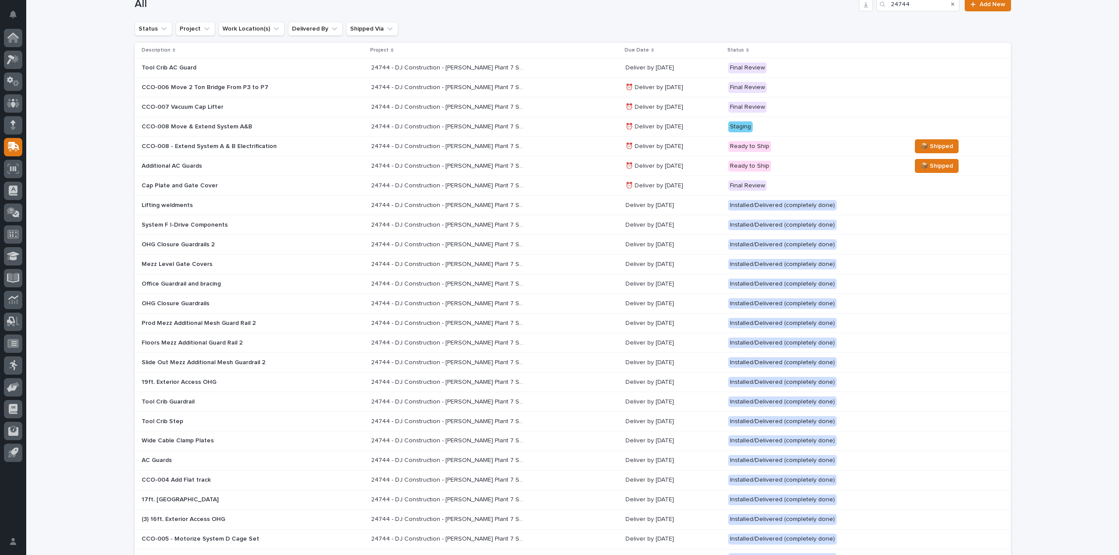
click at [225, 187] on p "Cap Plate and Gate Cover" at bounding box center [218, 185] width 153 height 7
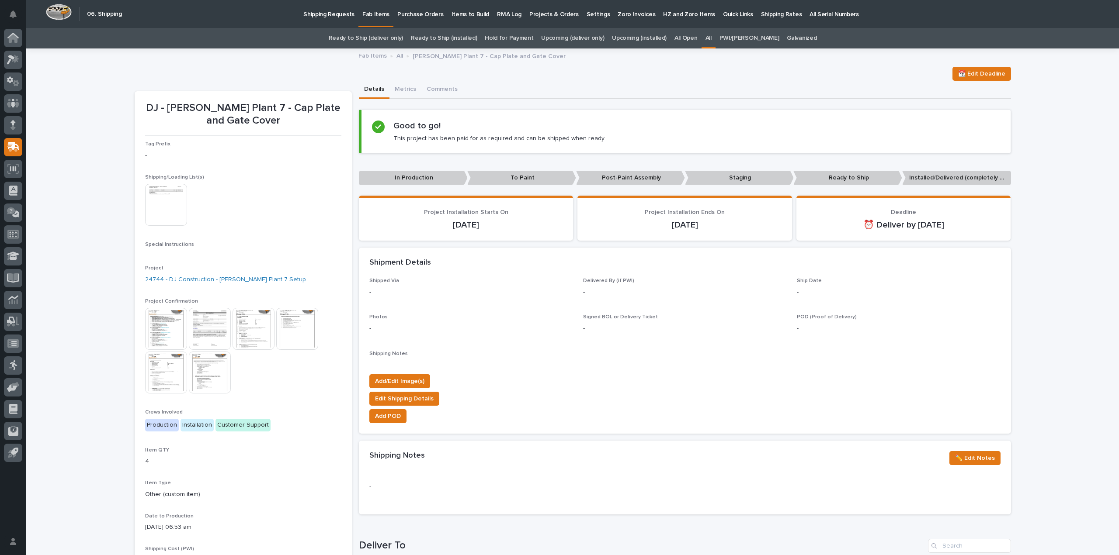
click at [154, 198] on img at bounding box center [166, 205] width 42 height 42
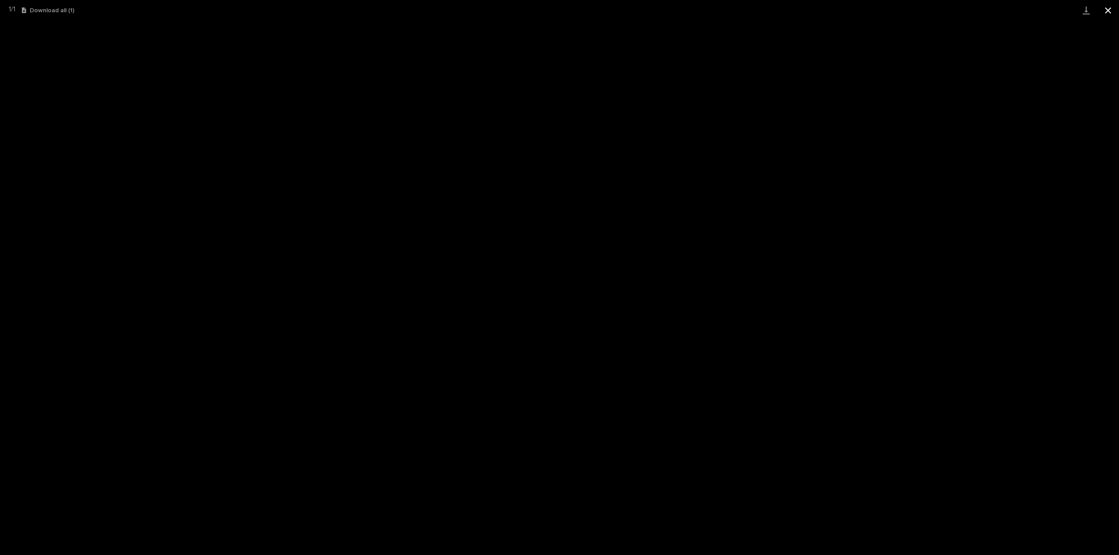
click at [1112, 11] on button "Close gallery" at bounding box center [1108, 10] width 22 height 21
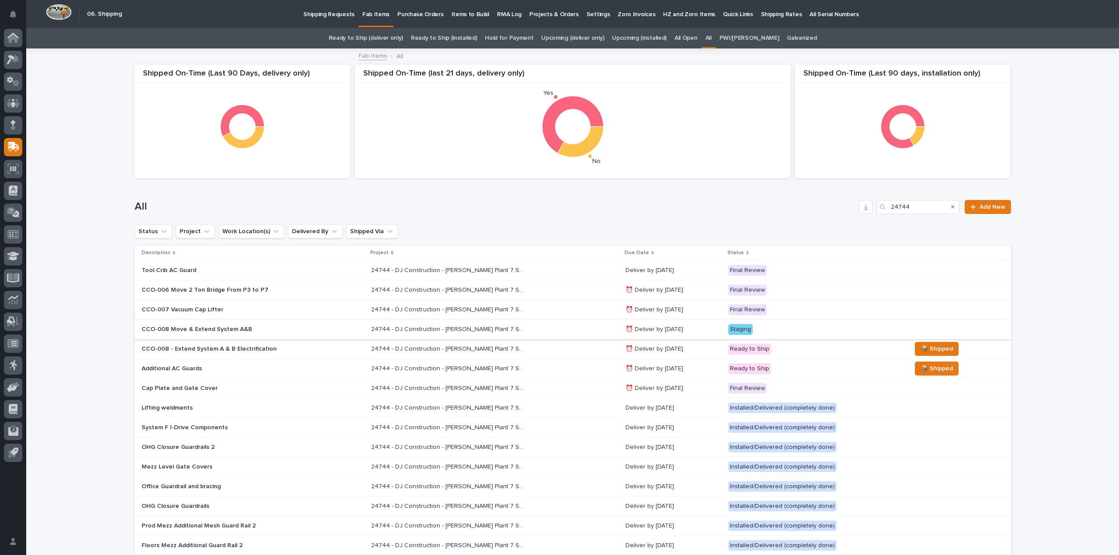
scroll to position [28, 0]
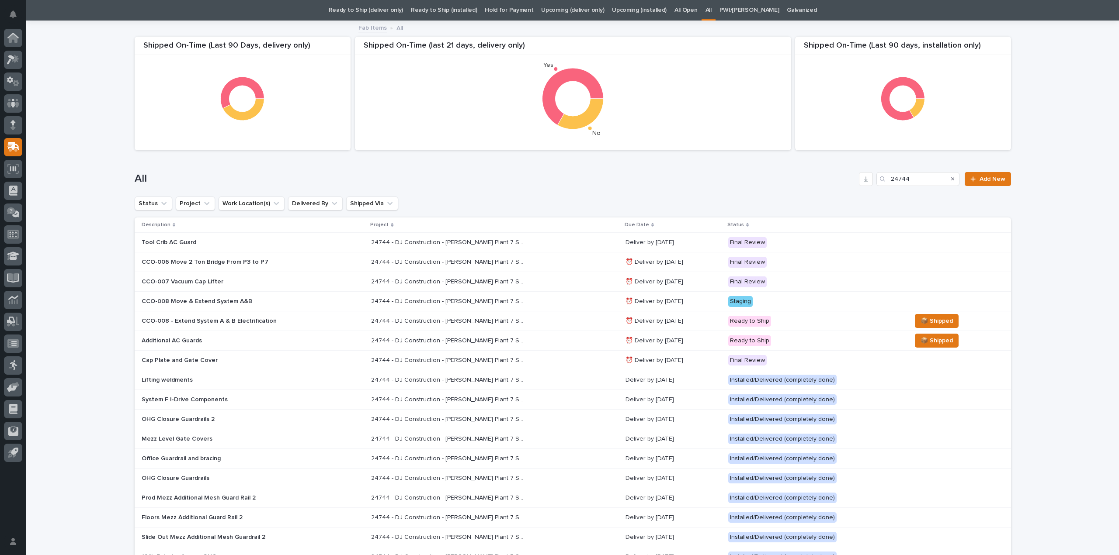
click at [198, 343] on p "Additional AC Guards" at bounding box center [218, 340] width 153 height 7
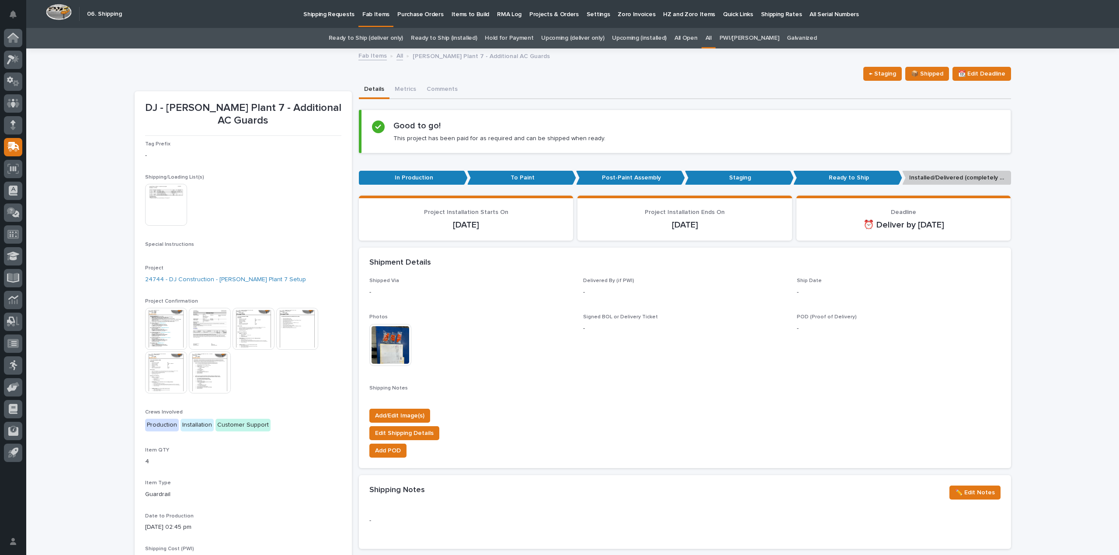
scroll to position [28, 0]
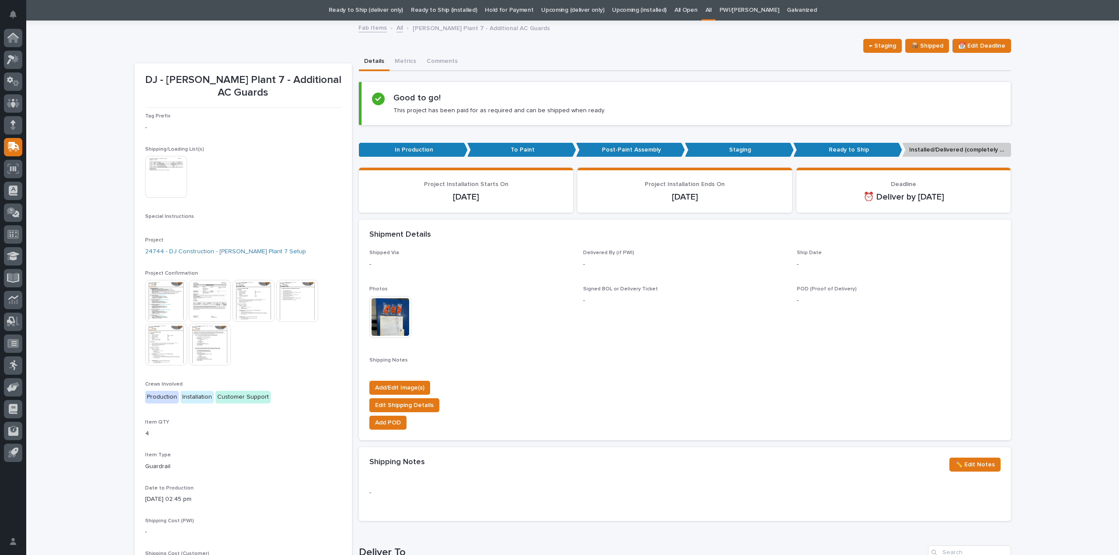
click at [168, 177] on img at bounding box center [166, 177] width 42 height 42
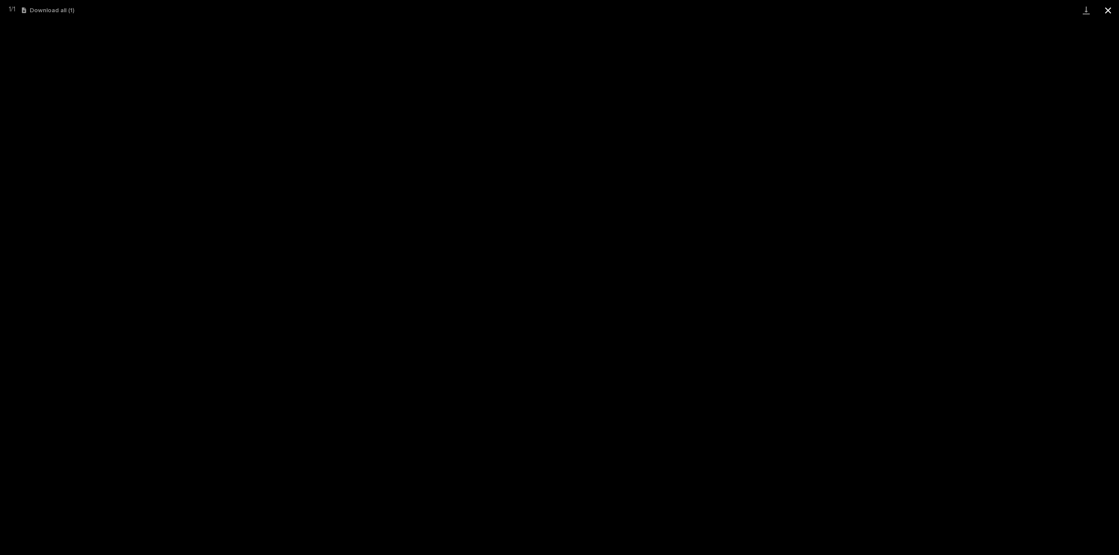
click at [1105, 10] on button "Close gallery" at bounding box center [1108, 10] width 22 height 21
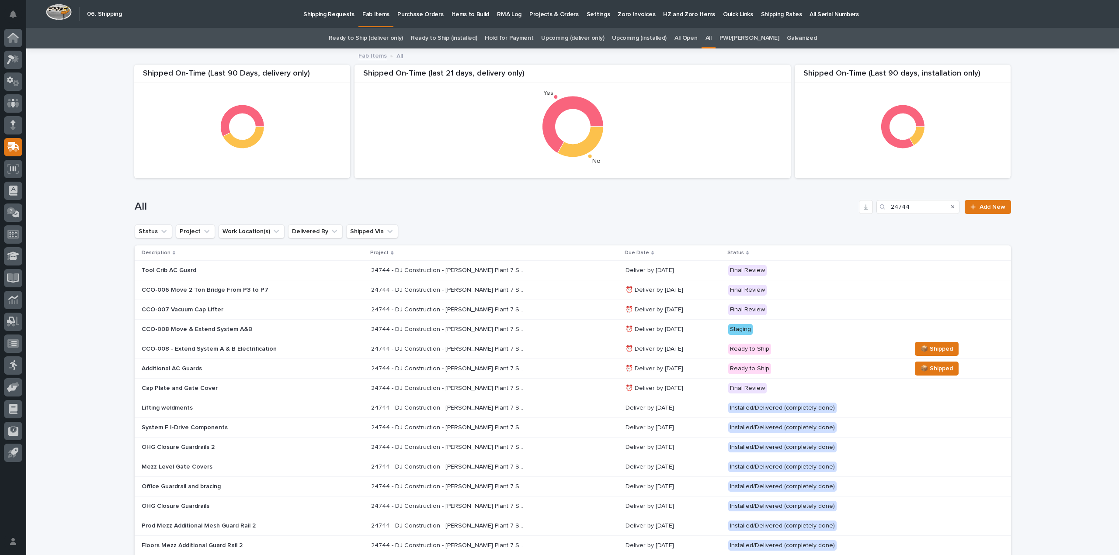
scroll to position [28, 0]
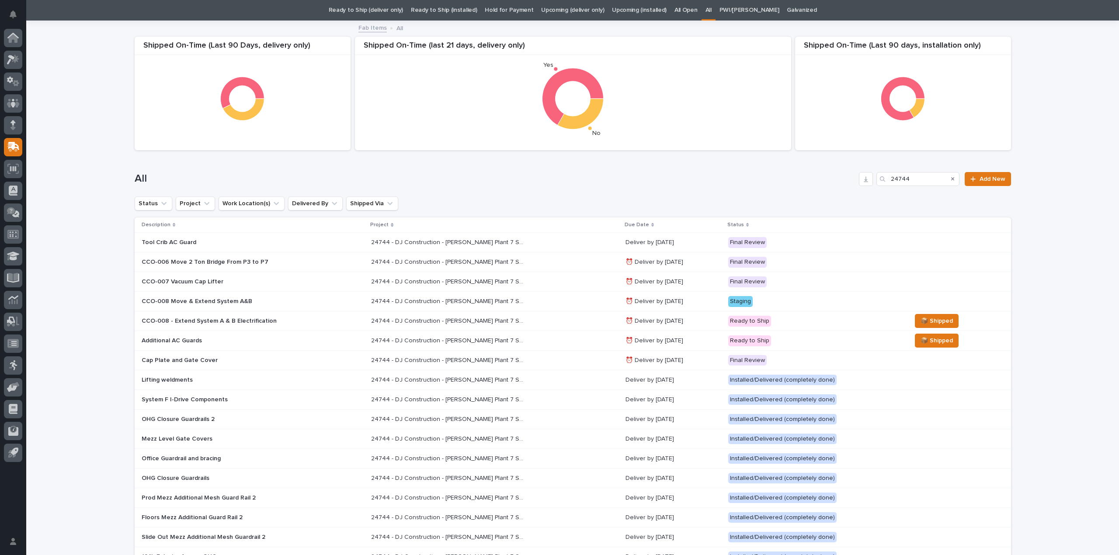
click at [400, 245] on p "24744 - DJ Construction - [PERSON_NAME] Plant 7 Setup" at bounding box center [448, 241] width 155 height 9
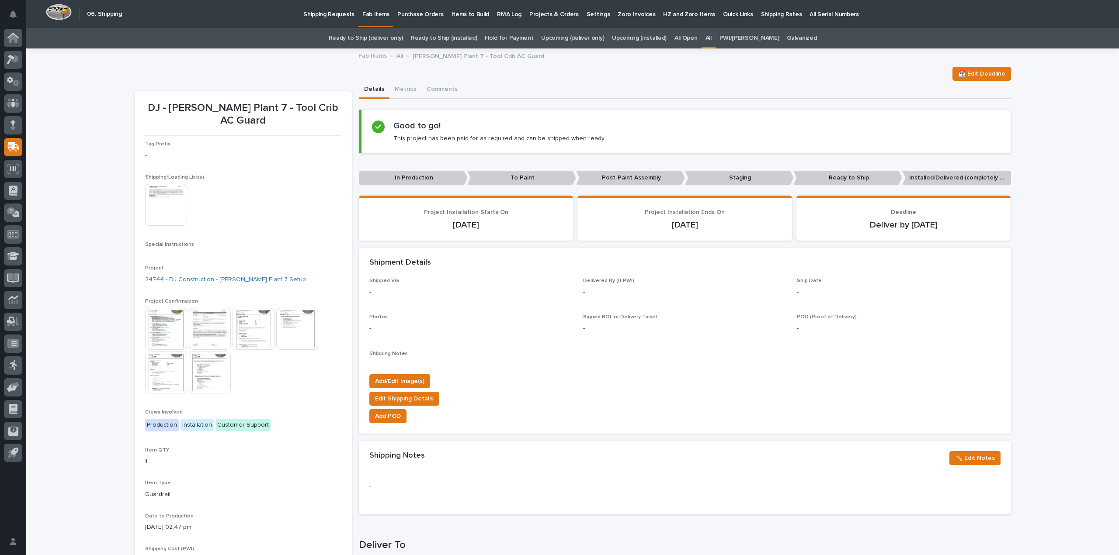
scroll to position [28, 0]
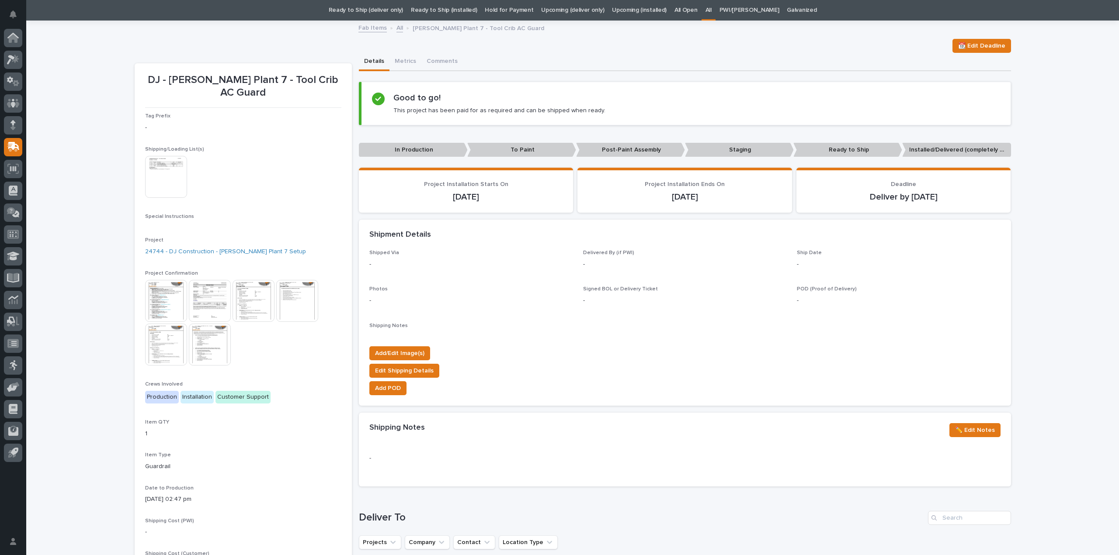
click at [156, 166] on img at bounding box center [166, 177] width 42 height 42
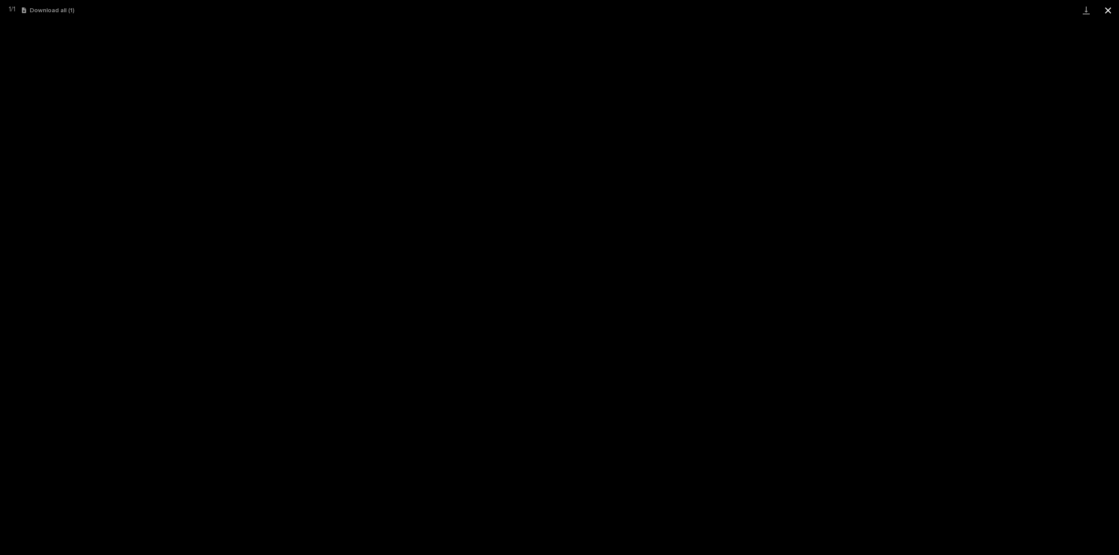
click at [1104, 6] on button "Close gallery" at bounding box center [1108, 10] width 22 height 21
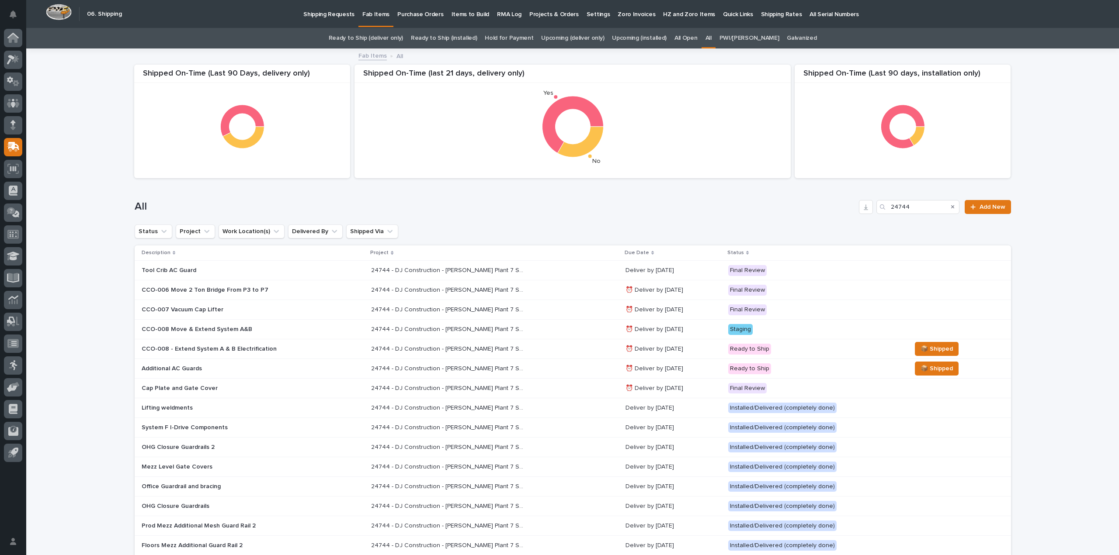
scroll to position [28, 0]
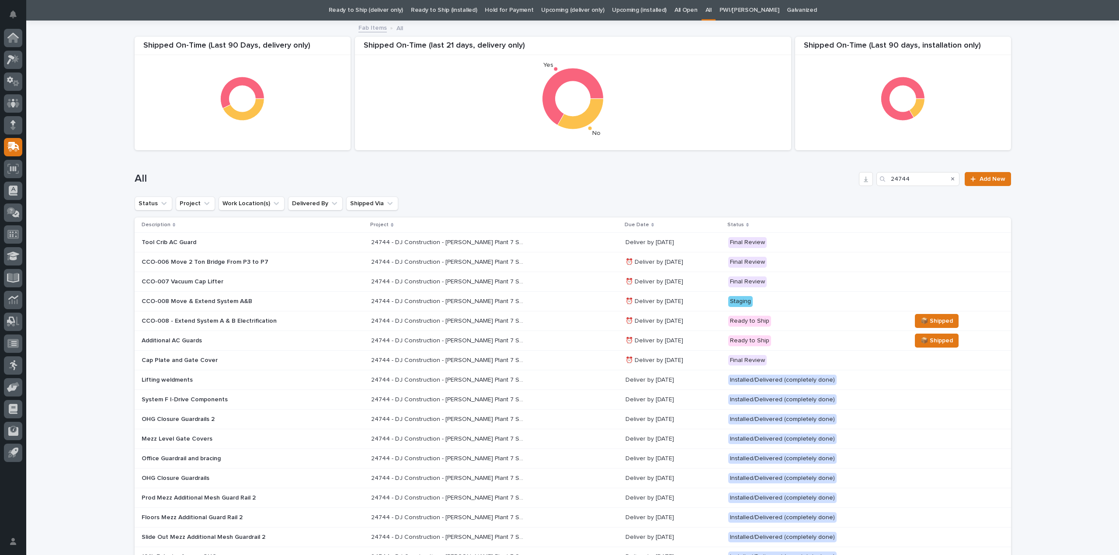
click at [220, 362] on p "Cap Plate and Gate Cover" at bounding box center [218, 360] width 153 height 7
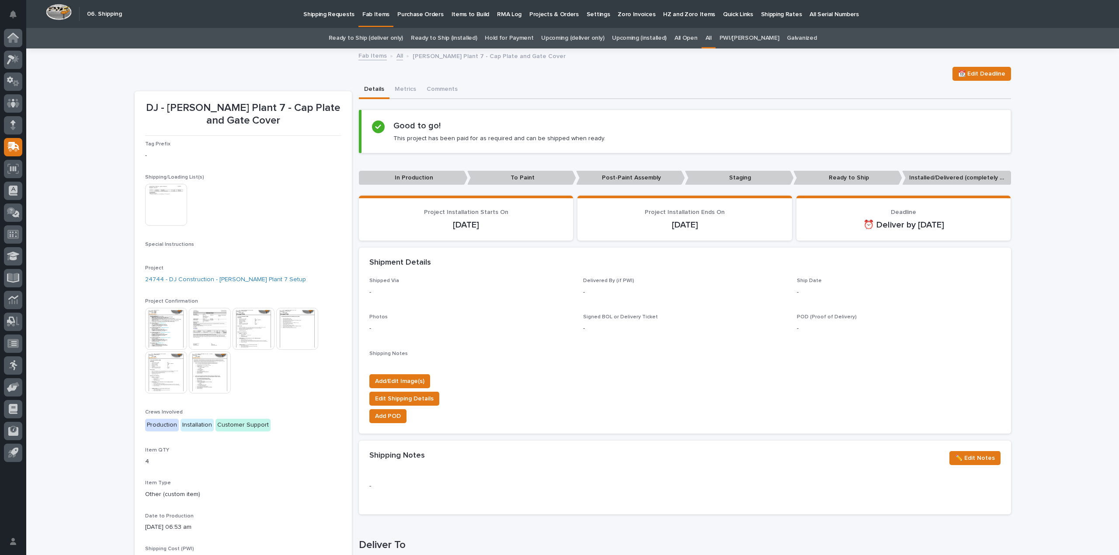
scroll to position [28, 0]
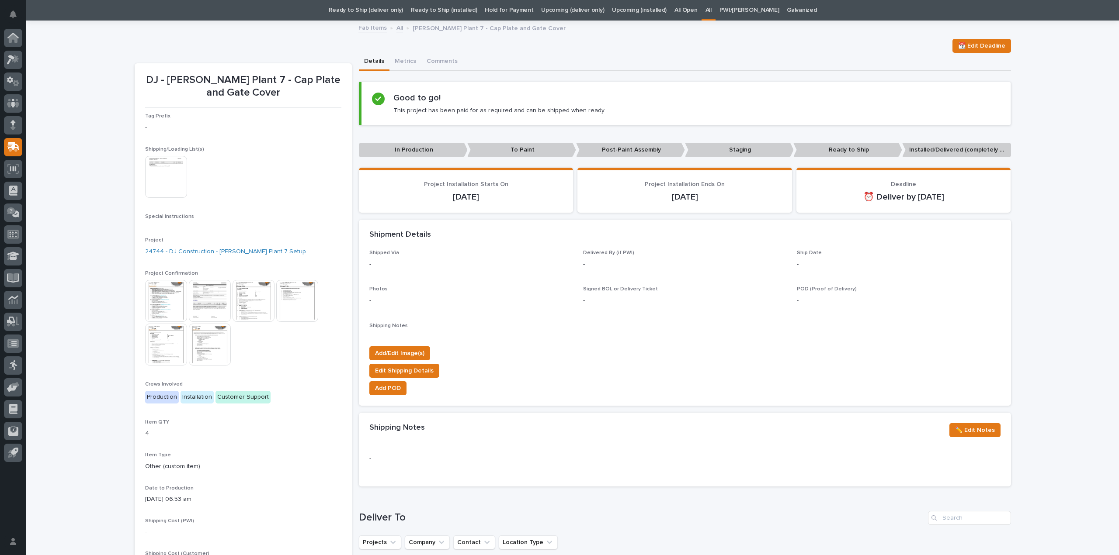
click at [166, 189] on img at bounding box center [166, 177] width 42 height 42
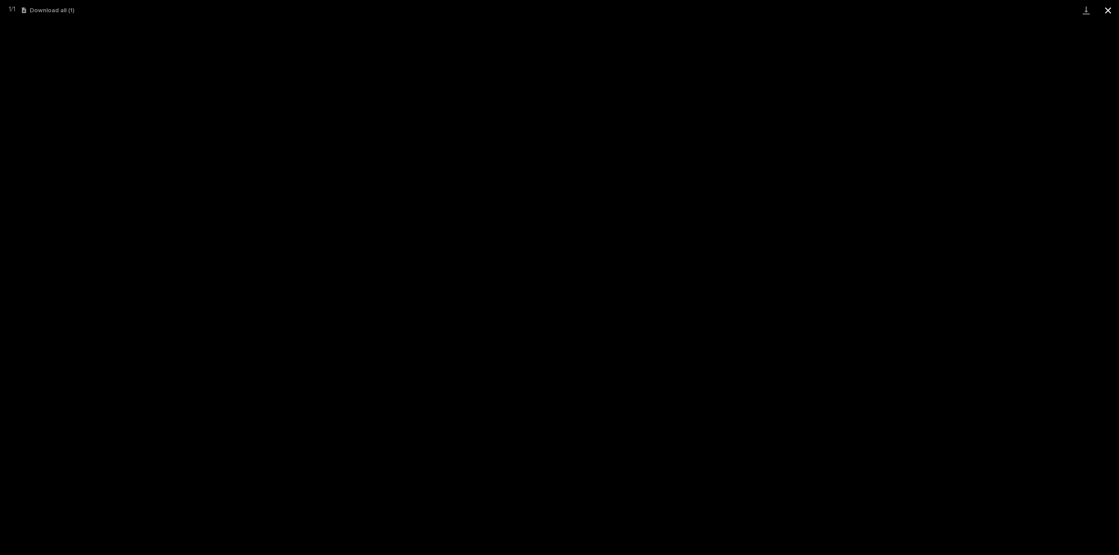
click at [1106, 12] on button "Close gallery" at bounding box center [1108, 10] width 22 height 21
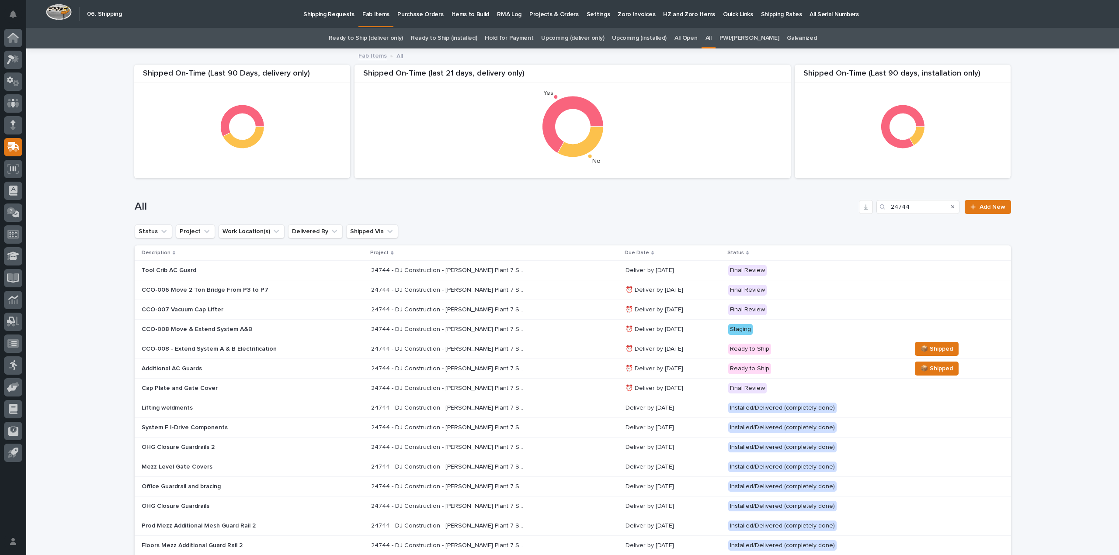
scroll to position [28, 0]
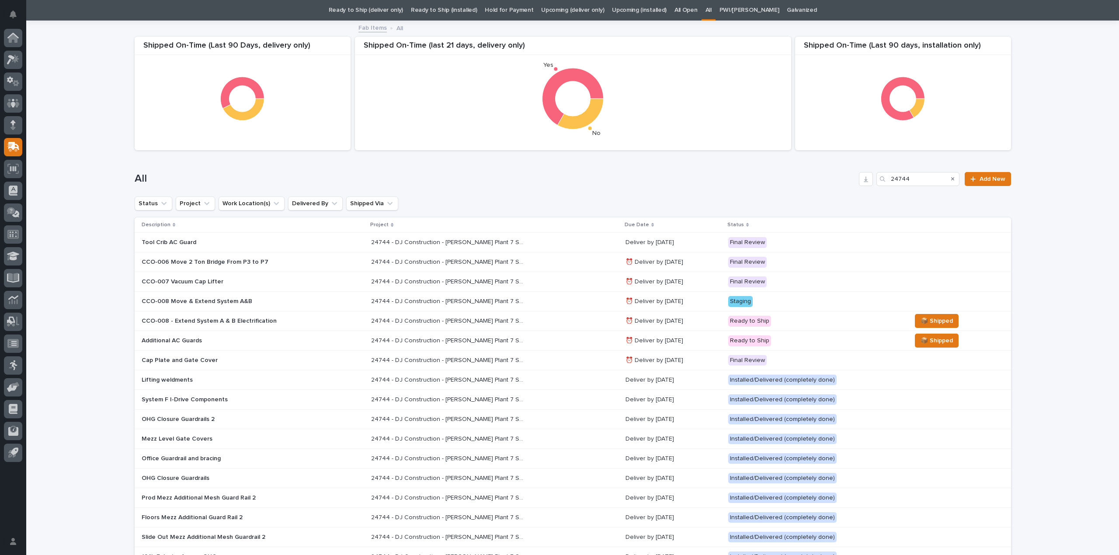
click at [401, 281] on p "24744 - DJ Construction - [PERSON_NAME] Plant 7 Setup" at bounding box center [448, 281] width 155 height 9
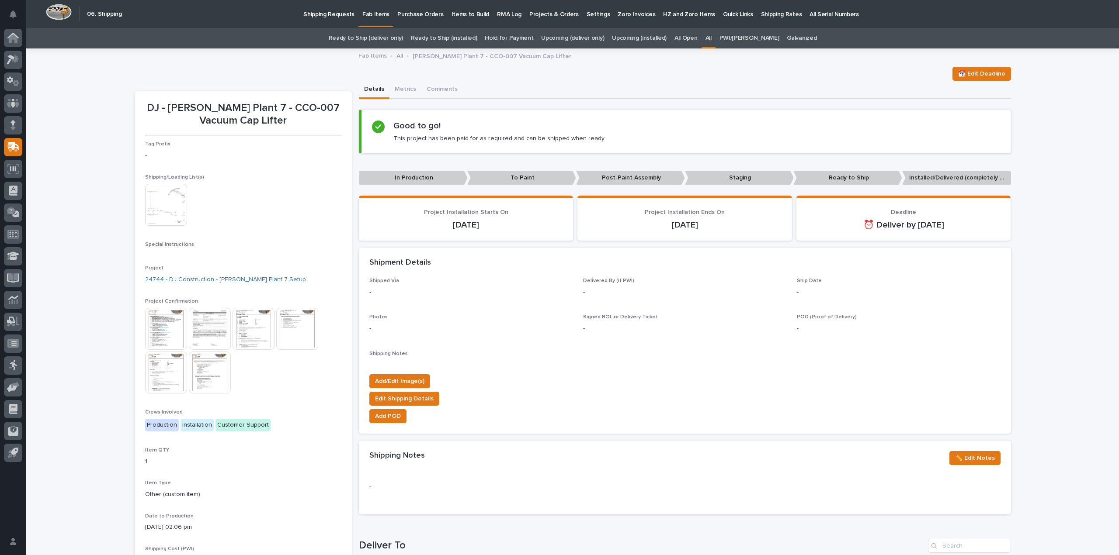
click at [145, 203] on img at bounding box center [166, 205] width 42 height 42
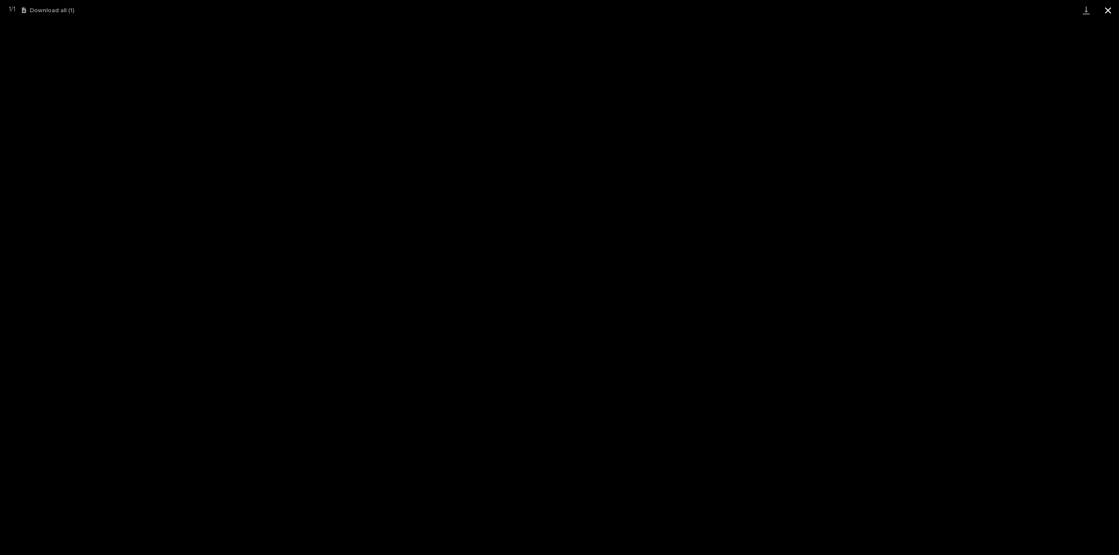
click at [1106, 11] on button "Close gallery" at bounding box center [1108, 10] width 22 height 21
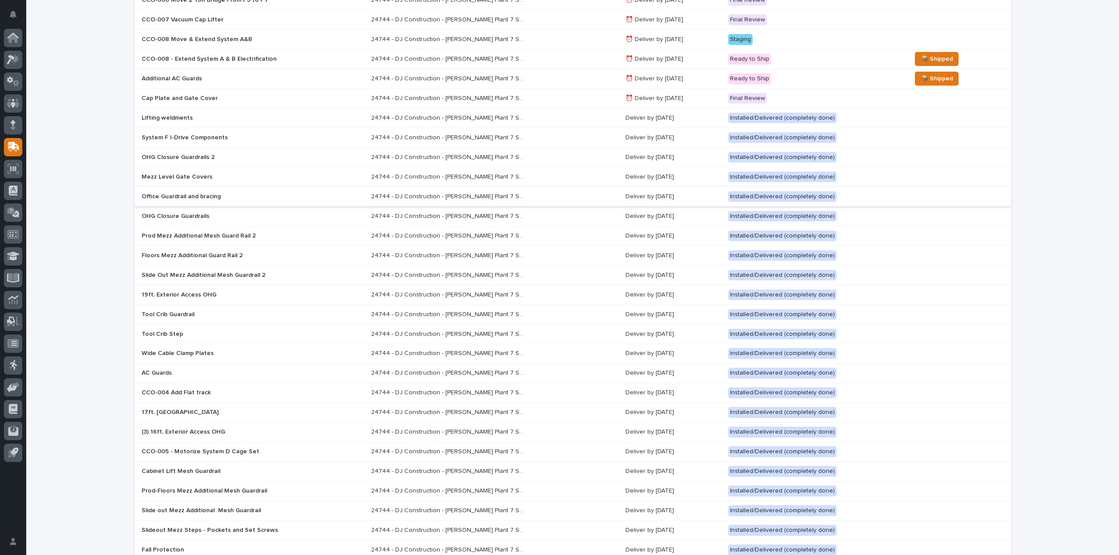
scroll to position [390, 0]
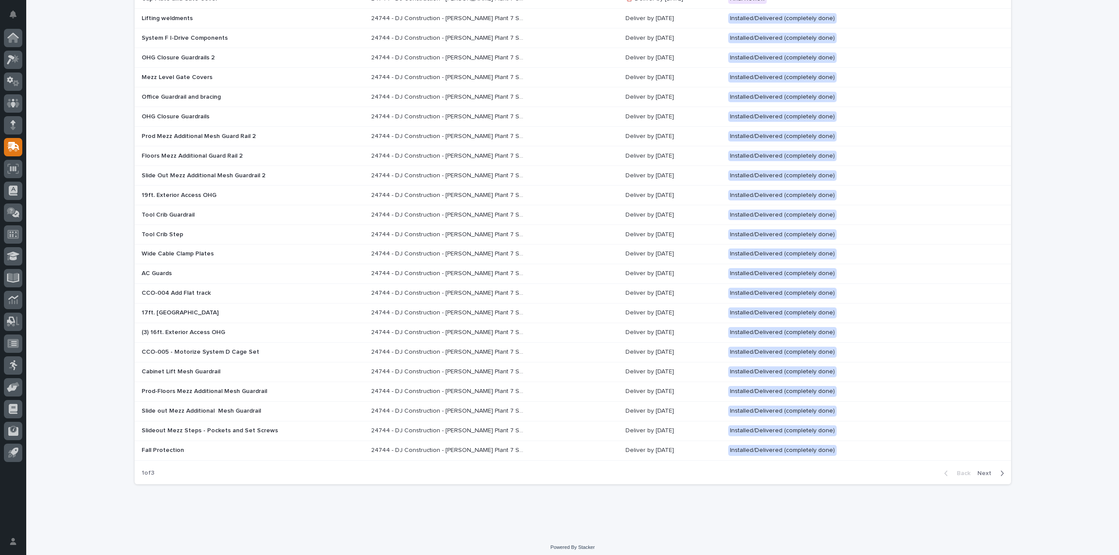
click at [984, 470] on span "Next" at bounding box center [986, 474] width 19 height 8
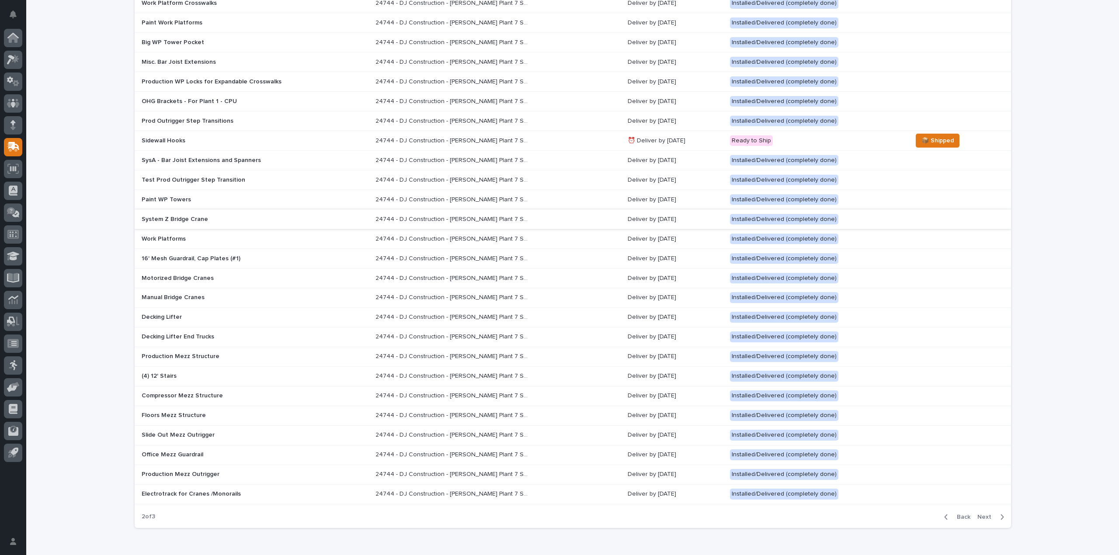
scroll to position [390, 0]
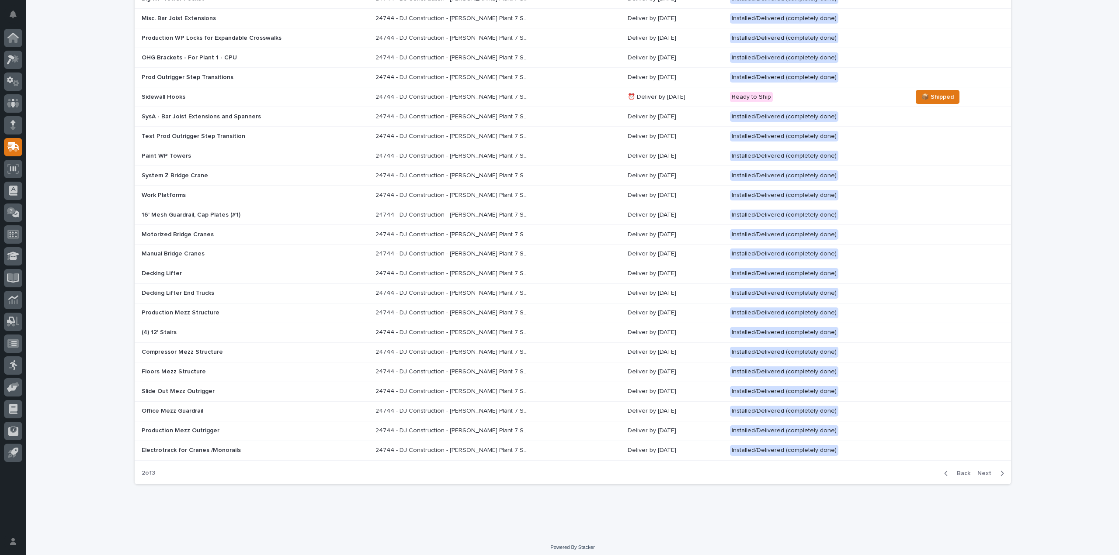
click at [978, 470] on span "Next" at bounding box center [986, 474] width 19 height 8
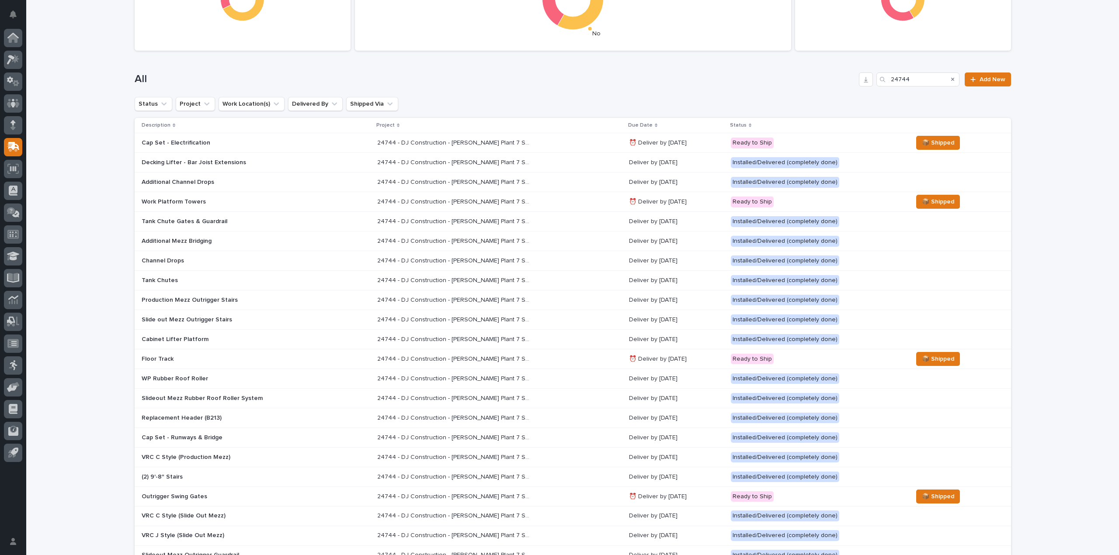
scroll to position [390, 0]
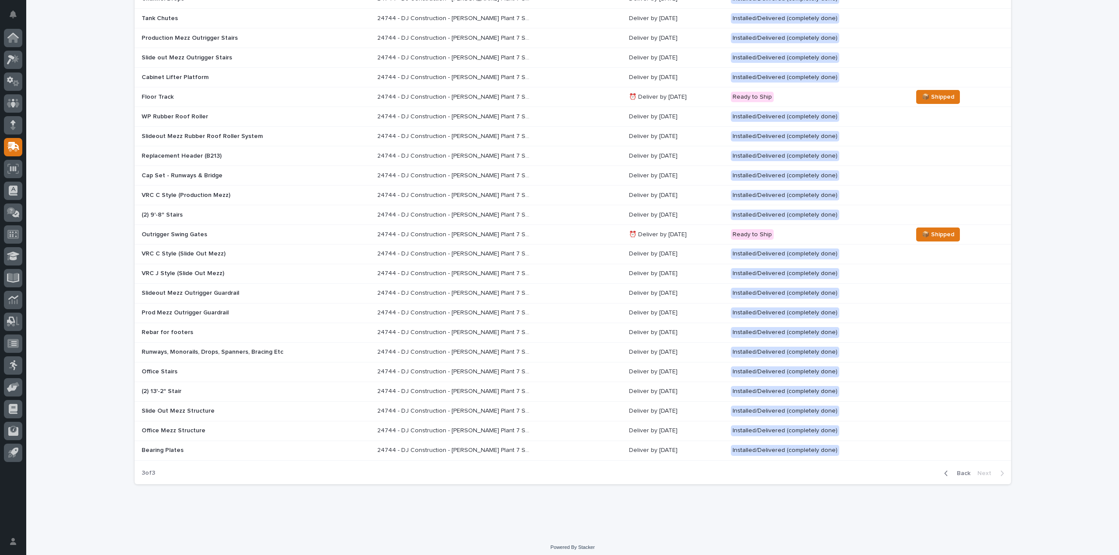
click at [955, 470] on span "Back" at bounding box center [960, 474] width 19 height 8
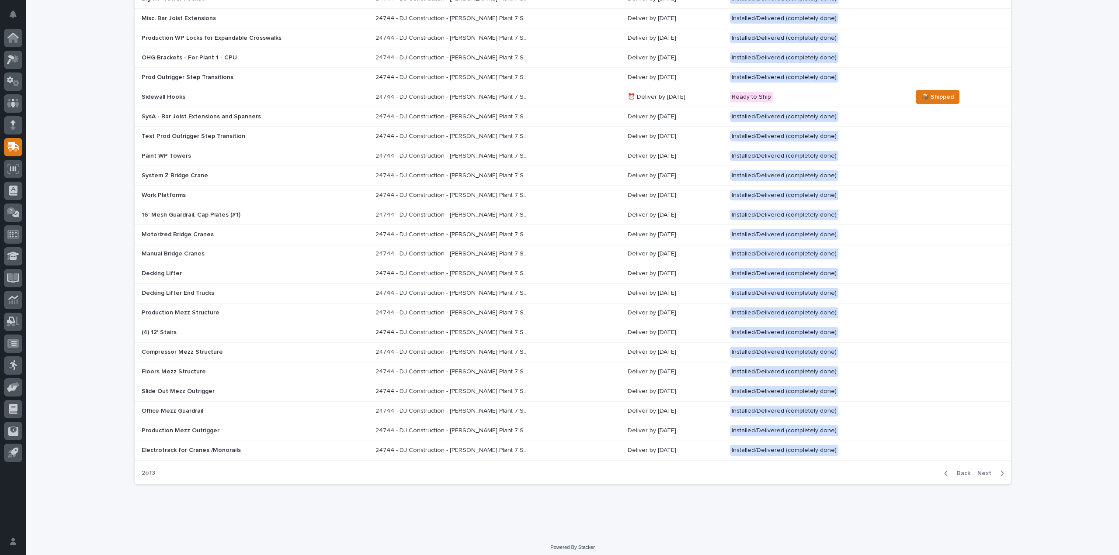
click at [955, 470] on span "Back" at bounding box center [960, 474] width 19 height 8
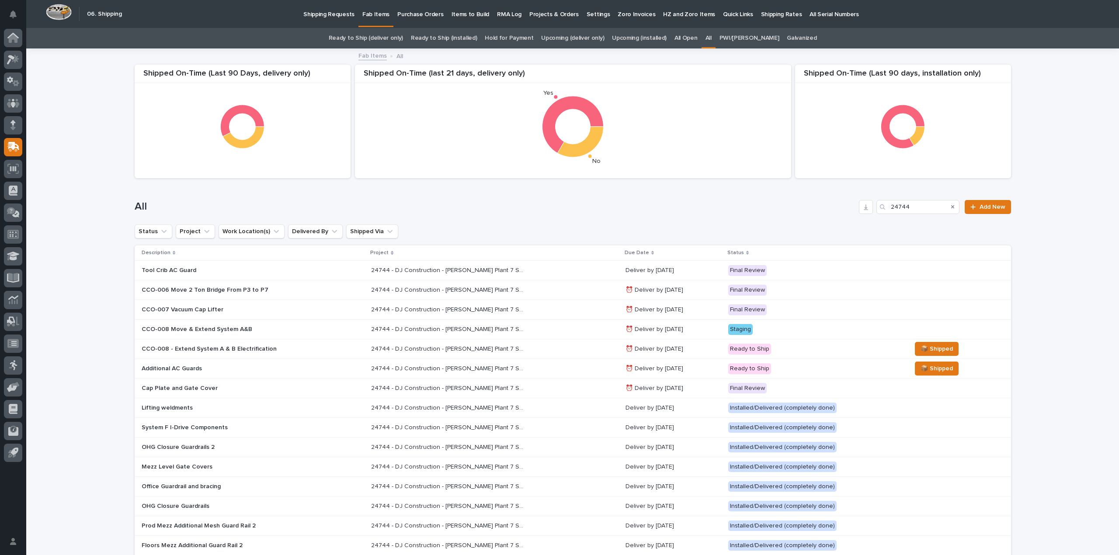
click at [279, 385] on p "Cap Plate and Gate Cover" at bounding box center [218, 388] width 153 height 7
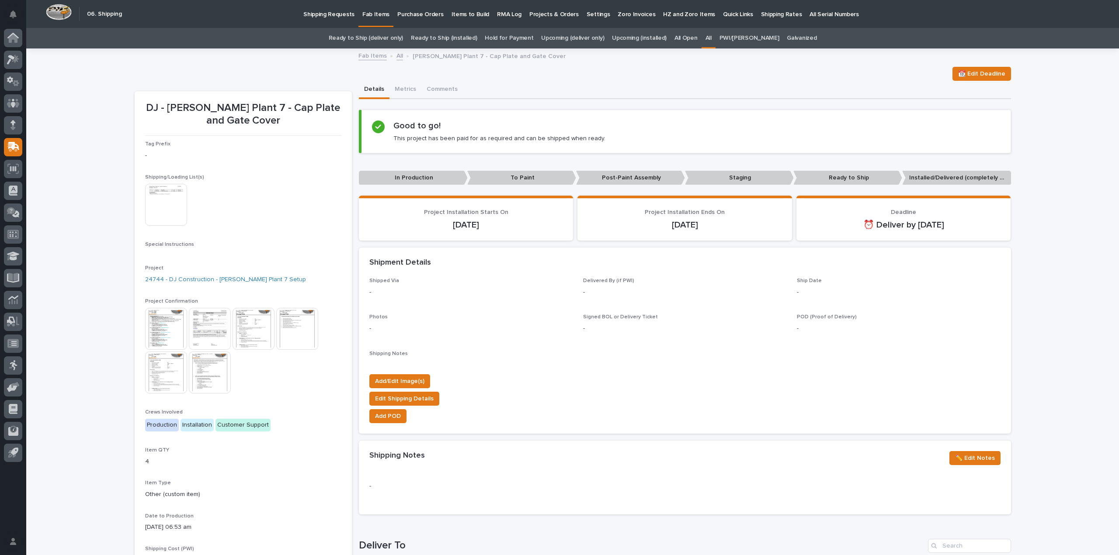
scroll to position [28, 0]
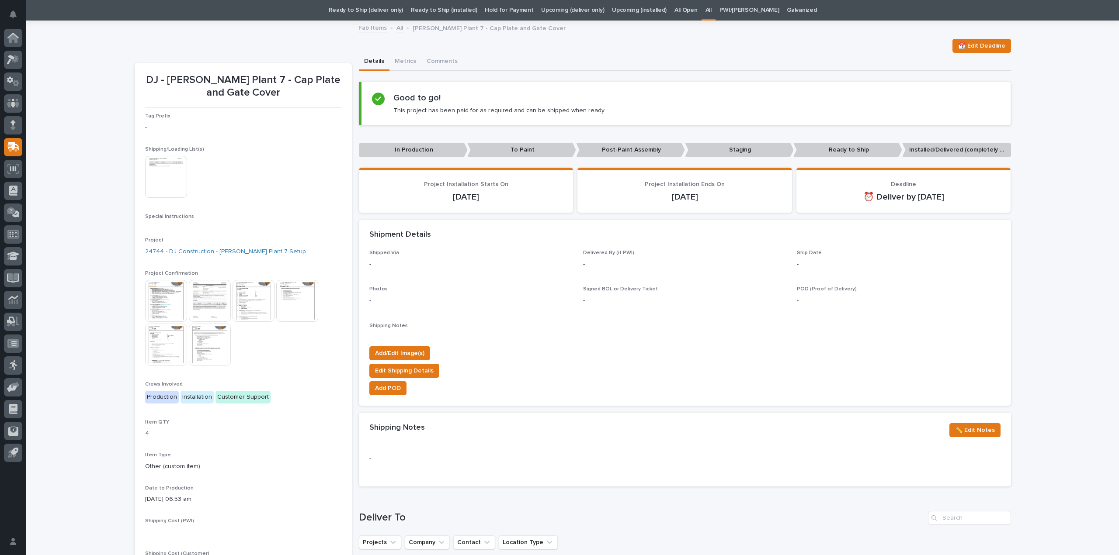
click at [149, 185] on img at bounding box center [166, 177] width 42 height 42
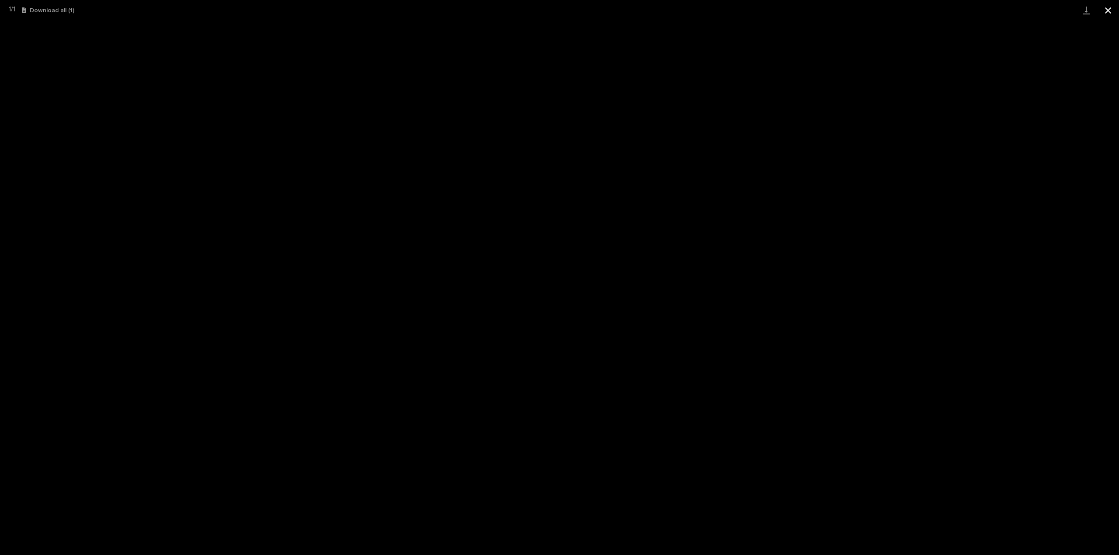
click at [1108, 11] on button "Close gallery" at bounding box center [1108, 10] width 22 height 21
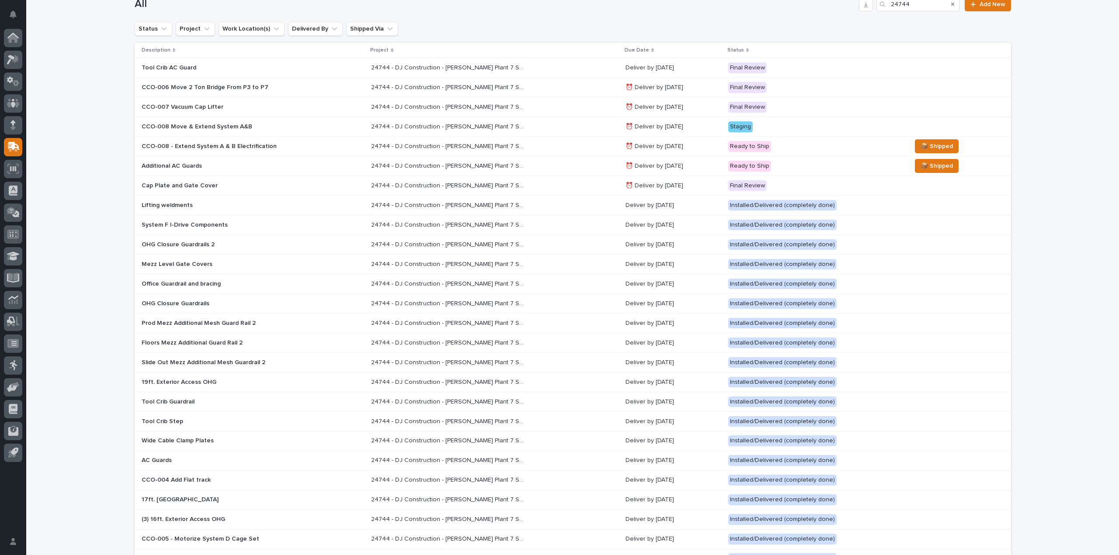
scroll to position [115, 0]
